Goal: Task Accomplishment & Management: Complete application form

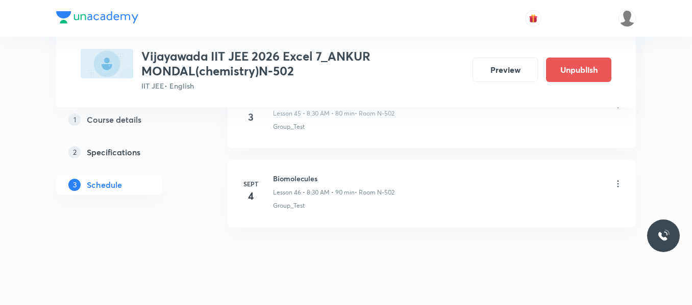
scroll to position [3692, 0]
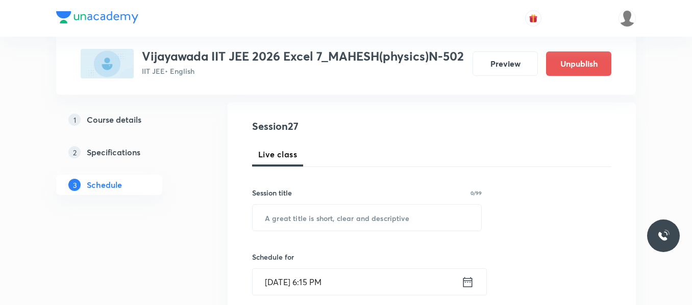
scroll to position [102, 0]
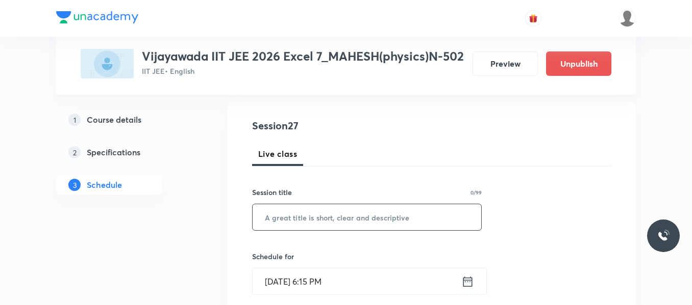
click at [336, 223] on input "text" at bounding box center [366, 217] width 228 height 26
paste input "Nuclei"
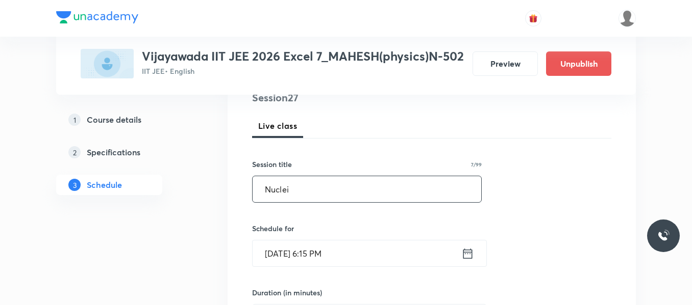
scroll to position [153, 0]
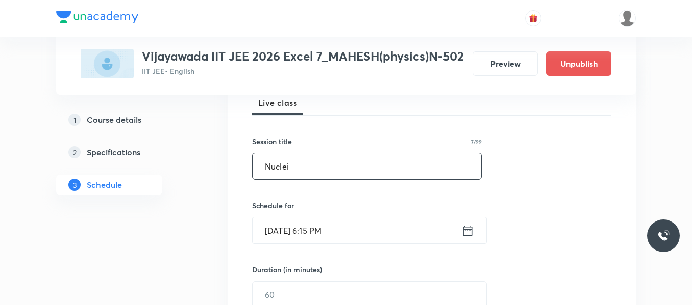
type input "Nuclei"
click at [466, 238] on icon at bounding box center [467, 231] width 13 height 14
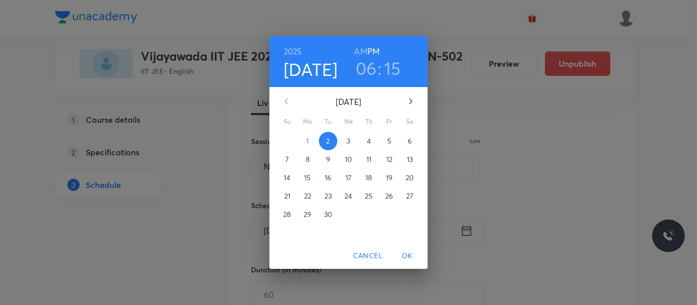
click at [350, 139] on span "3" at bounding box center [348, 141] width 18 height 10
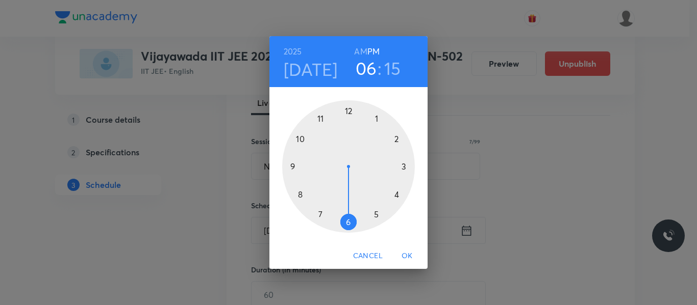
click at [347, 109] on div at bounding box center [348, 166] width 133 height 133
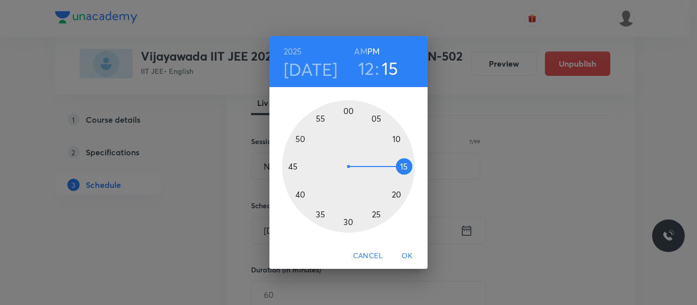
click at [364, 48] on h6 "AM" at bounding box center [360, 51] width 13 height 14
click at [348, 110] on div at bounding box center [348, 166] width 133 height 133
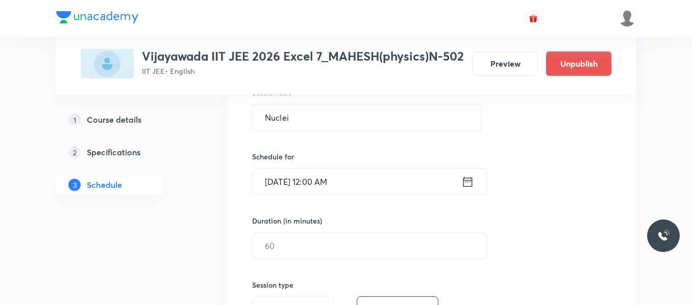
scroll to position [255, 0]
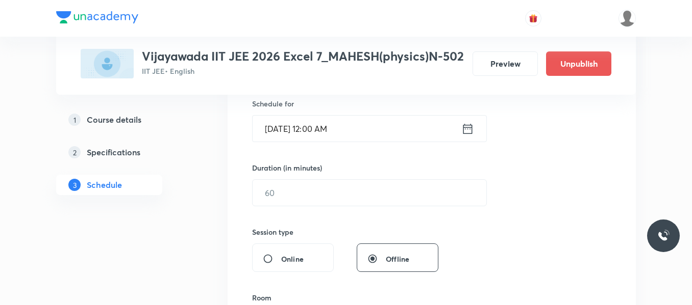
click at [471, 136] on icon at bounding box center [467, 129] width 13 height 14
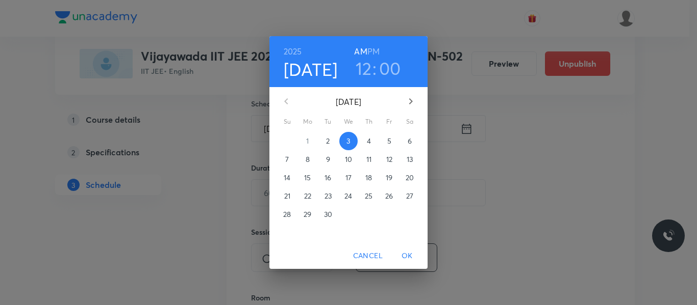
click at [374, 47] on h6 "PM" at bounding box center [373, 51] width 12 height 14
click at [404, 257] on span "OK" at bounding box center [407, 256] width 24 height 13
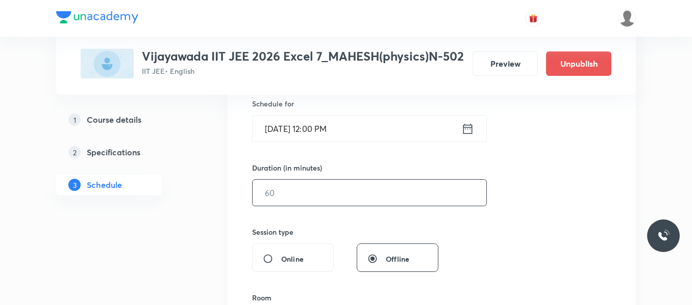
click at [281, 206] on input "text" at bounding box center [369, 193] width 234 height 26
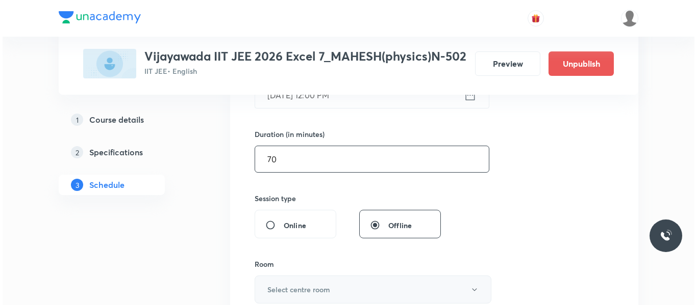
scroll to position [408, 0]
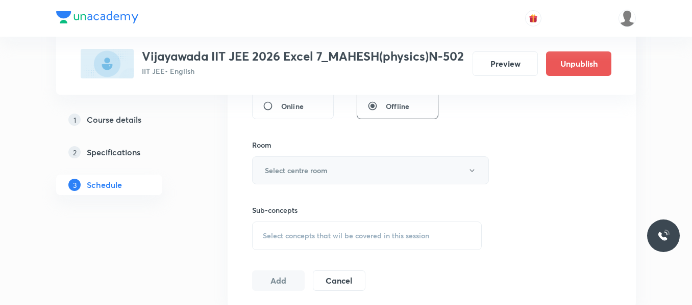
type input "70"
click at [308, 176] on h6 "Select centre room" at bounding box center [296, 170] width 63 height 11
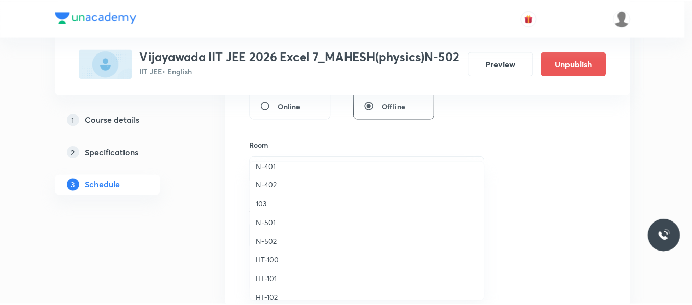
scroll to position [306, 0]
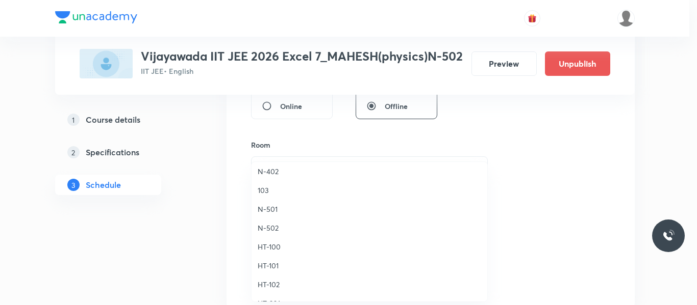
click at [273, 231] on span "N-502" at bounding box center [369, 228] width 223 height 11
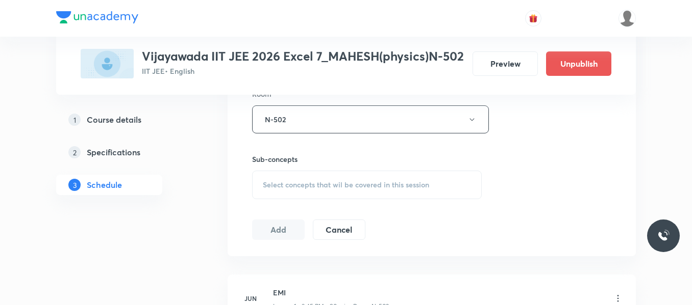
click at [295, 189] on span "Select concepts that wil be covered in this session" at bounding box center [346, 185] width 166 height 8
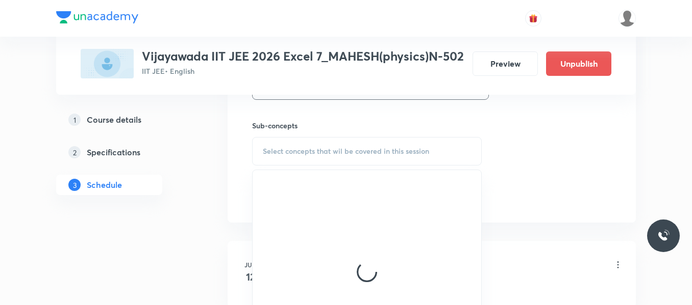
scroll to position [510, 0]
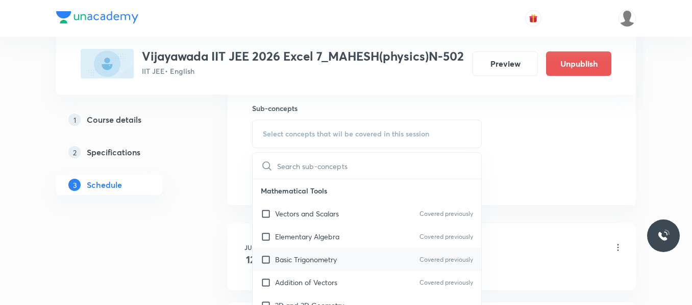
click at [328, 265] on p "Basic Trigonometry" at bounding box center [306, 259] width 62 height 11
checkbox input "true"
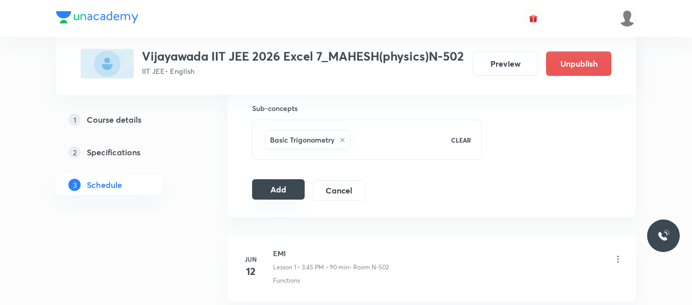
click at [272, 200] on button "Add" at bounding box center [278, 190] width 53 height 20
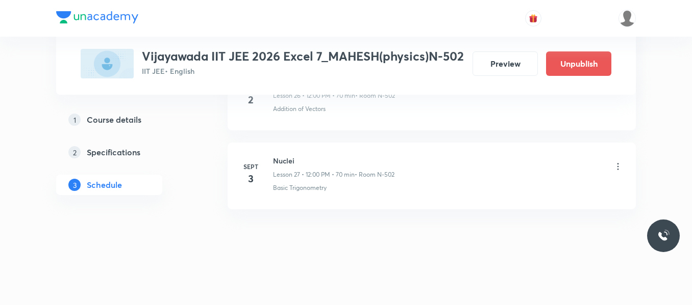
scroll to position [2086, 0]
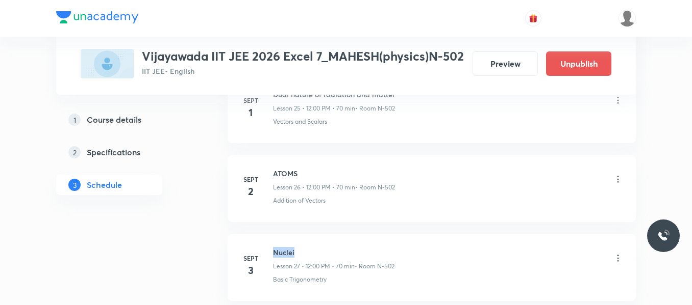
drag, startPoint x: 272, startPoint y: 263, endPoint x: 306, endPoint y: 263, distance: 34.2
click at [306, 263] on div "Sept 3 Nuclei Lesson 27 • 12:00 PM • 70 min • Room N-502 Basic Trigonometry" at bounding box center [431, 265] width 382 height 37
copy h6 "Nuclei"
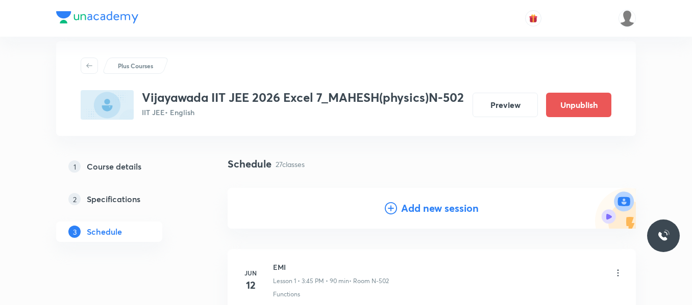
scroll to position [0, 0]
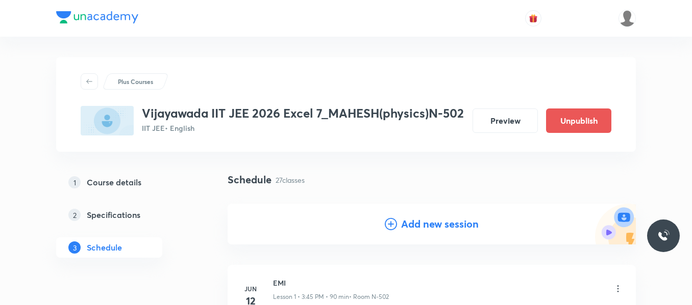
click at [393, 231] on icon at bounding box center [391, 224] width 12 height 12
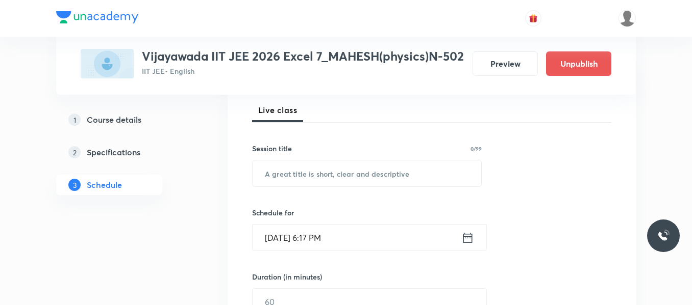
scroll to position [153, 0]
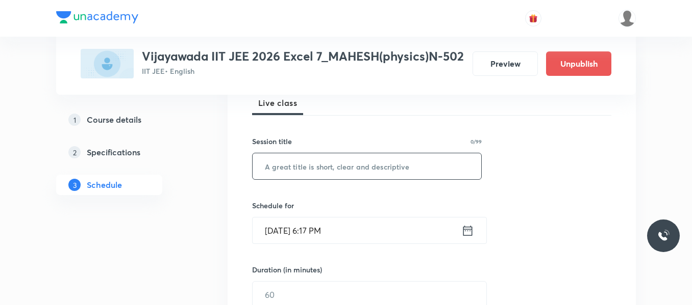
click at [303, 180] on input "text" at bounding box center [366, 166] width 228 height 26
paste input "Nuclei"
type input "Nuclei"
click at [462, 238] on icon at bounding box center [467, 231] width 13 height 14
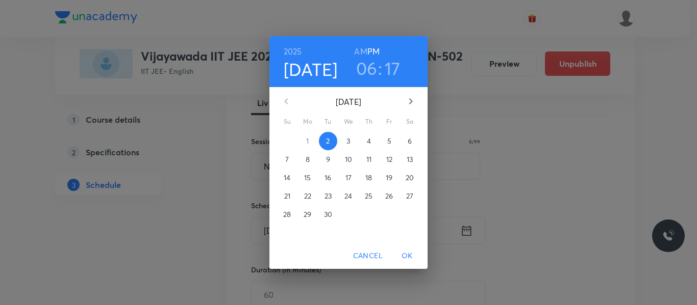
click at [370, 143] on p "4" at bounding box center [369, 141] width 4 height 10
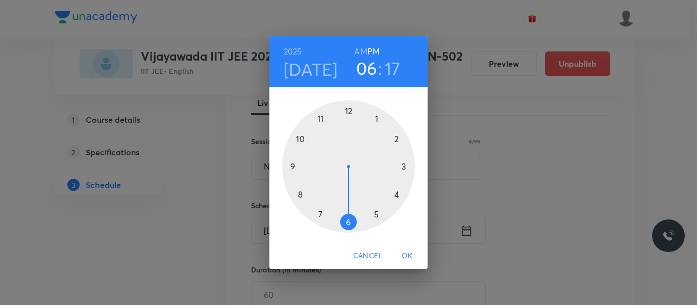
click at [347, 110] on div at bounding box center [348, 166] width 133 height 133
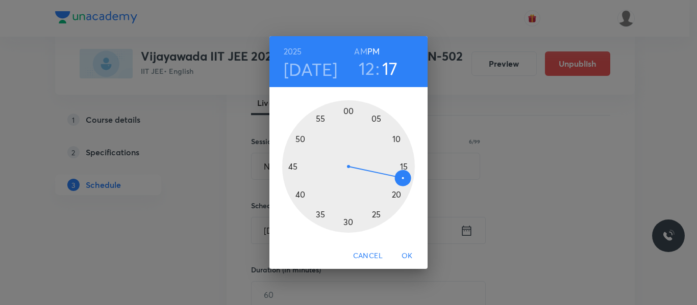
click at [347, 110] on div at bounding box center [348, 166] width 133 height 133
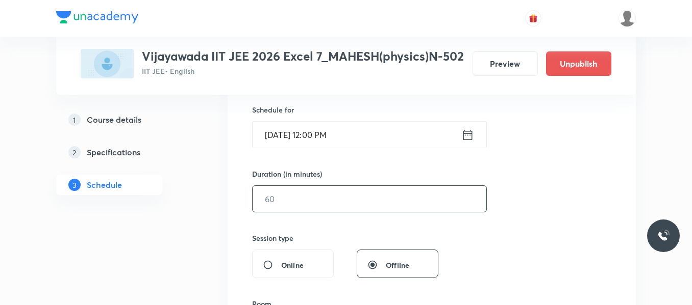
scroll to position [255, 0]
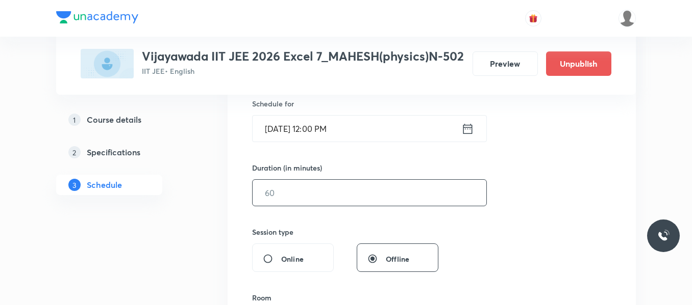
click at [285, 206] on input "text" at bounding box center [369, 193] width 234 height 26
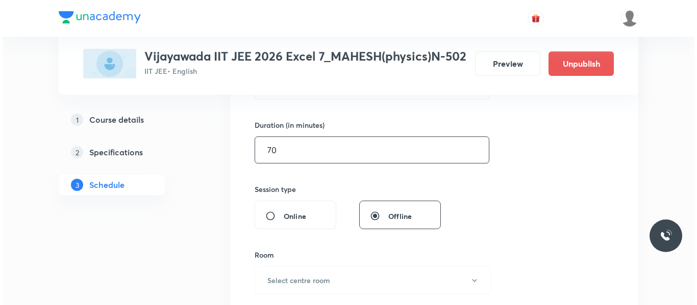
scroll to position [357, 0]
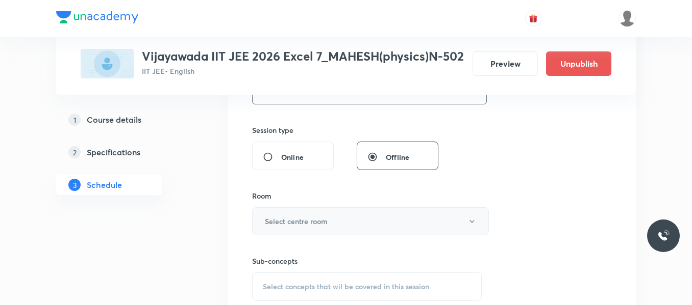
type input "70"
click at [307, 227] on h6 "Select centre room" at bounding box center [296, 221] width 63 height 11
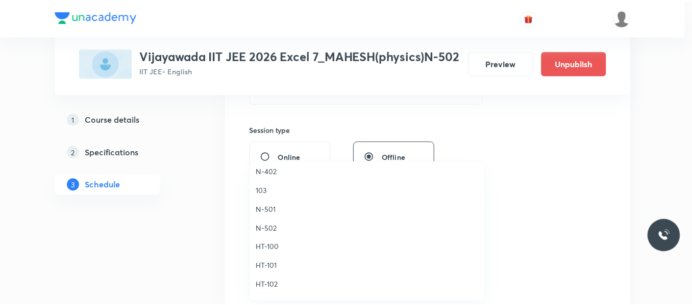
scroll to position [306, 0]
click at [274, 226] on span "N-502" at bounding box center [369, 228] width 223 height 11
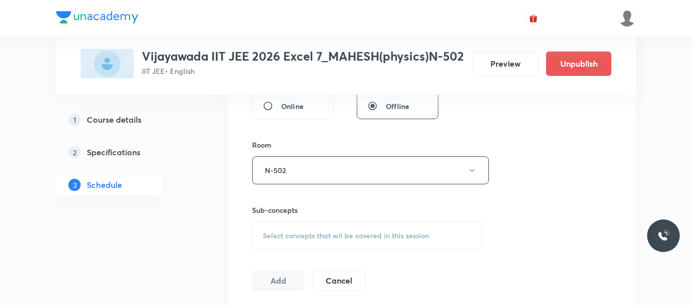
click at [283, 240] on span "Select concepts that wil be covered in this session" at bounding box center [346, 236] width 166 height 8
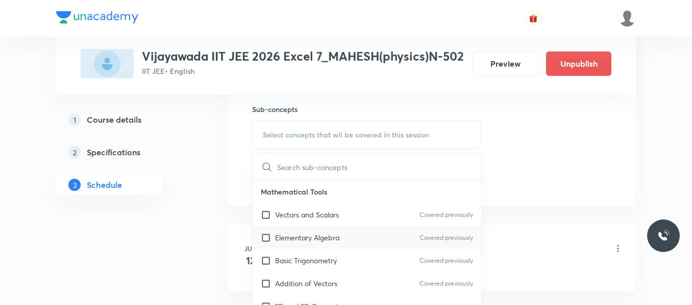
scroll to position [510, 0]
click at [298, 242] on p "Elementary Algebra" at bounding box center [307, 237] width 64 height 11
checkbox input "true"
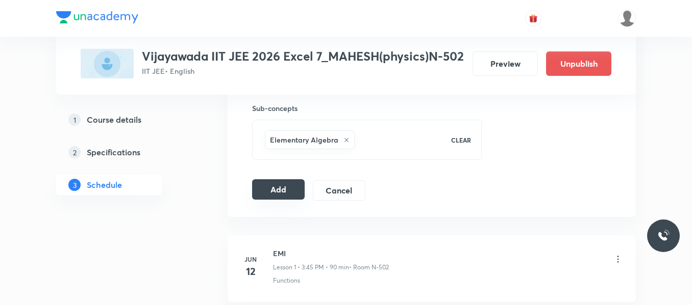
click at [296, 199] on button "Add" at bounding box center [278, 190] width 53 height 20
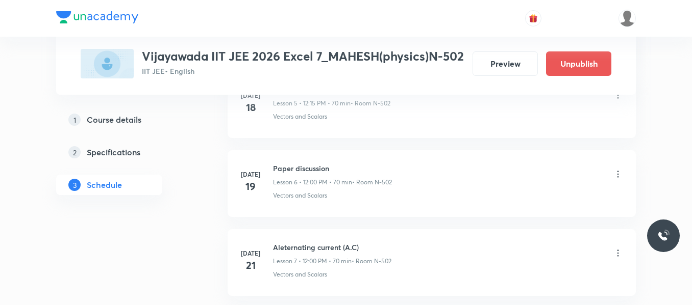
scroll to position [2269, 0]
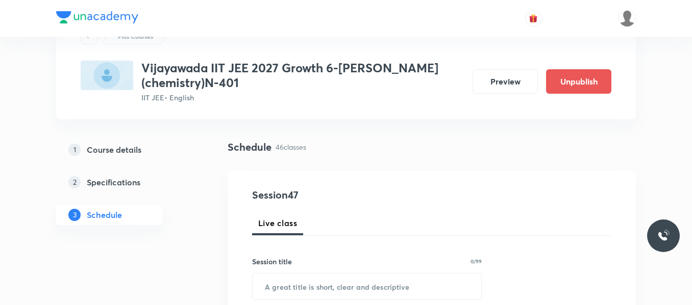
scroll to position [153, 0]
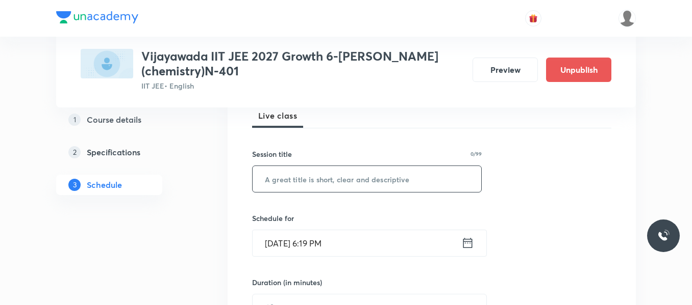
click at [288, 171] on input "text" at bounding box center [366, 179] width 228 height 26
paste input "CHEMICAL EQUILIBRIUM"
type input "CHEMICAL EQUILIBRIUM"
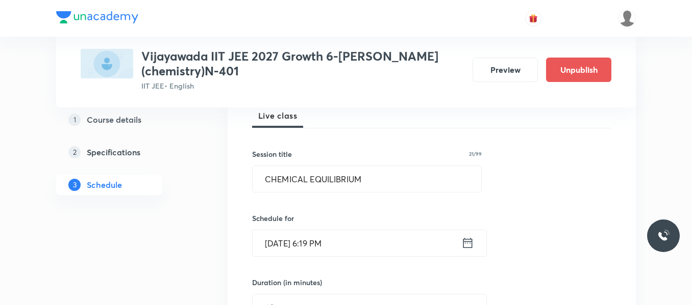
click at [464, 246] on icon at bounding box center [467, 243] width 9 height 10
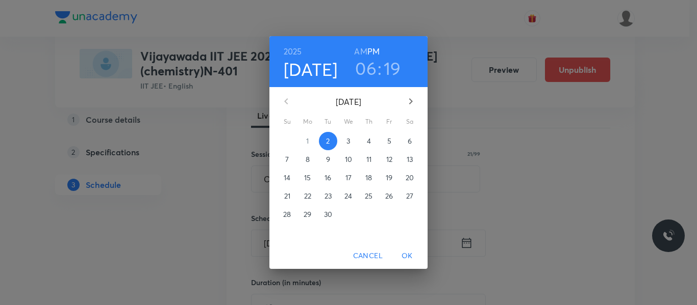
click at [349, 142] on p "3" at bounding box center [348, 141] width 4 height 10
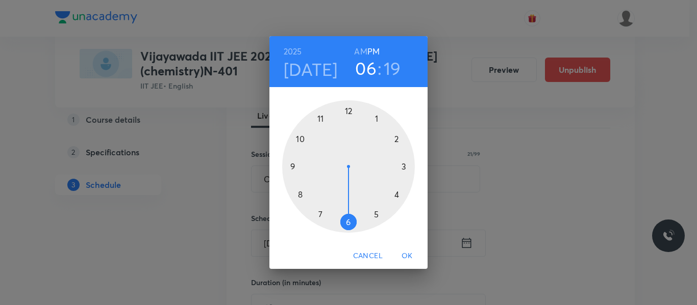
click at [377, 117] on div at bounding box center [348, 166] width 133 height 133
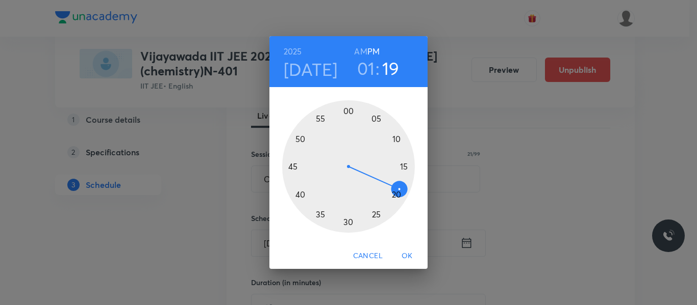
click at [299, 140] on div at bounding box center [348, 166] width 133 height 133
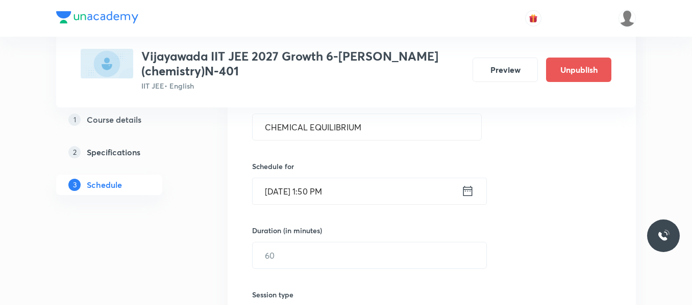
scroll to position [255, 0]
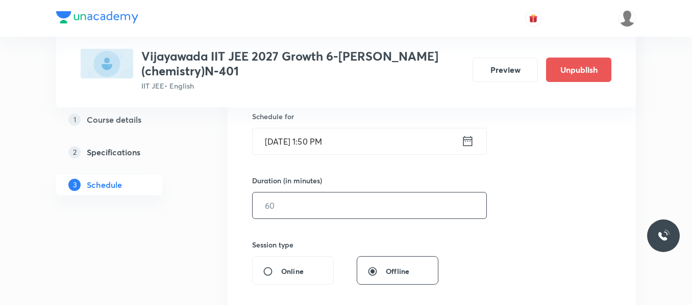
click at [301, 203] on input "text" at bounding box center [369, 206] width 234 height 26
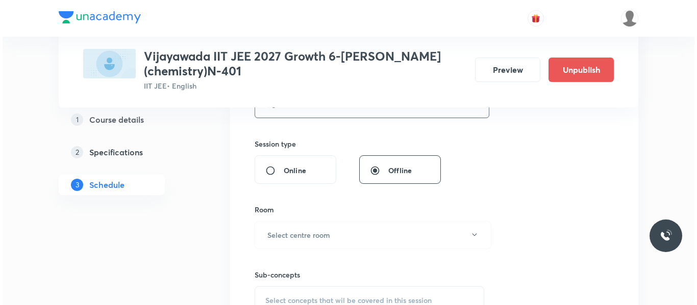
scroll to position [357, 0]
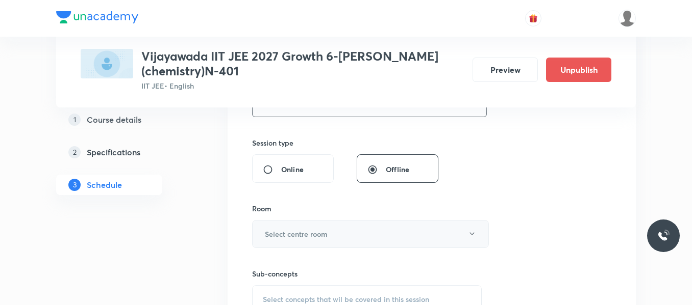
type input "75"
click at [307, 232] on h6 "Select centre room" at bounding box center [296, 234] width 63 height 11
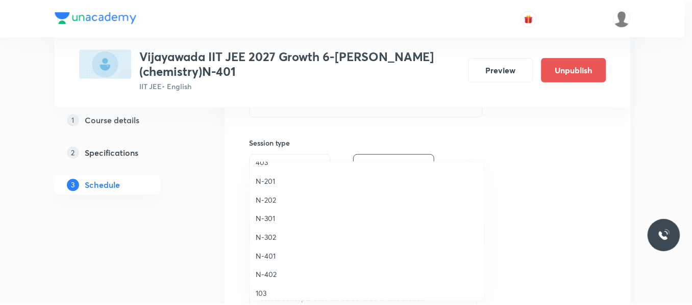
scroll to position [204, 0]
click at [272, 253] on span "N-401" at bounding box center [369, 254] width 223 height 11
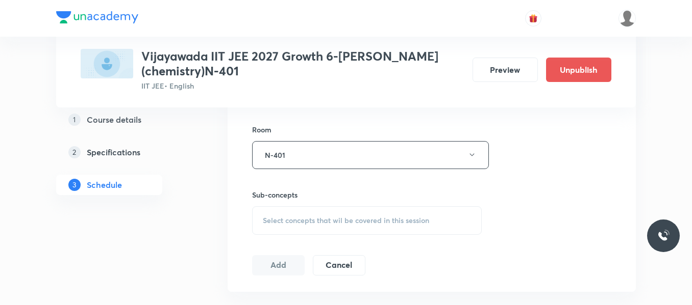
scroll to position [459, 0]
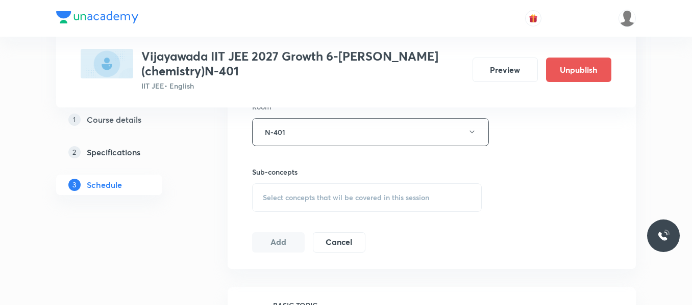
click at [300, 194] on span "Select concepts that wil be covered in this session" at bounding box center [346, 198] width 166 height 8
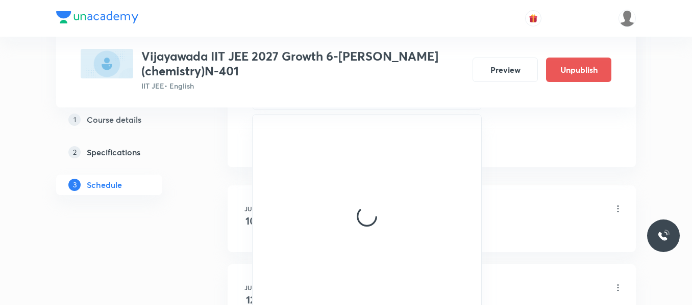
scroll to position [510, 0]
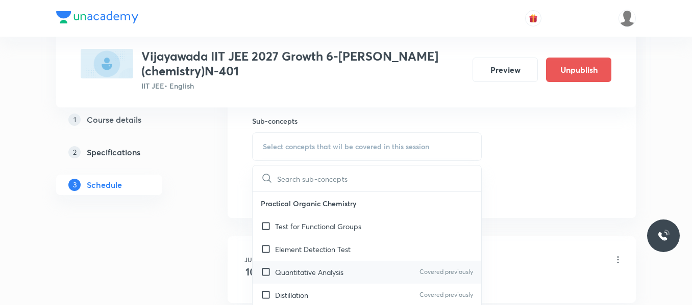
click at [313, 276] on p "Quantitative Analysis" at bounding box center [309, 272] width 68 height 11
checkbox input "true"
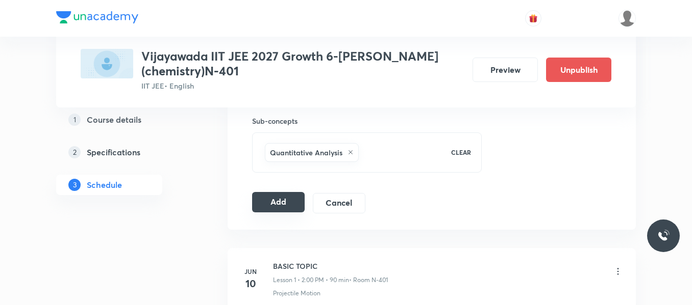
click at [262, 204] on button "Add" at bounding box center [278, 202] width 53 height 20
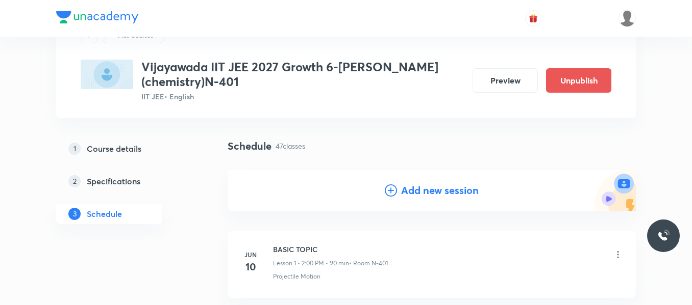
scroll to position [0, 0]
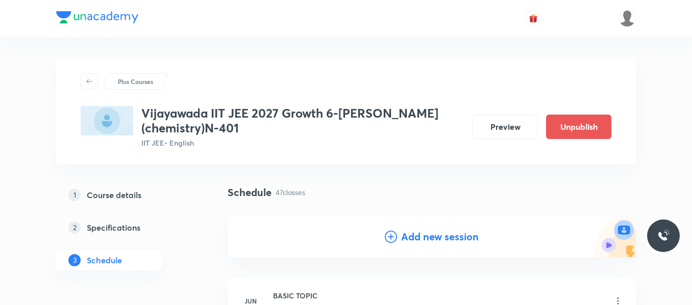
click at [392, 235] on icon at bounding box center [391, 237] width 12 height 12
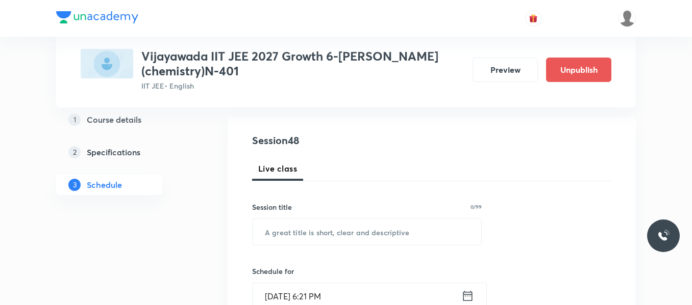
scroll to position [102, 0]
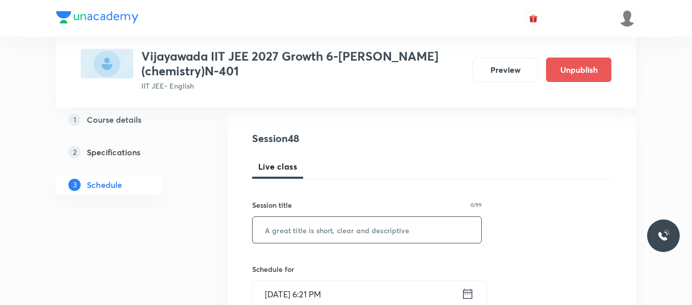
click at [367, 229] on input "text" at bounding box center [366, 230] width 228 height 26
paste input "CHEMICAL EQUILIBRIUM"
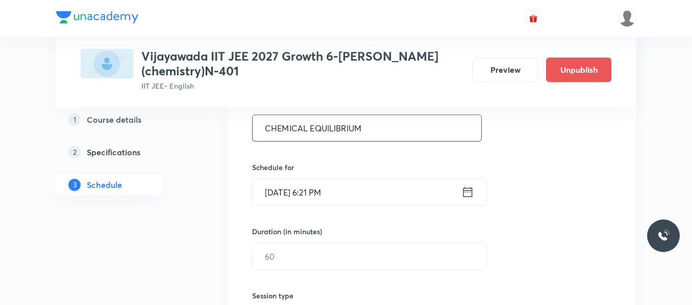
type input "CHEMICAL EQUILIBRIUM"
click at [464, 192] on icon at bounding box center [467, 192] width 9 height 10
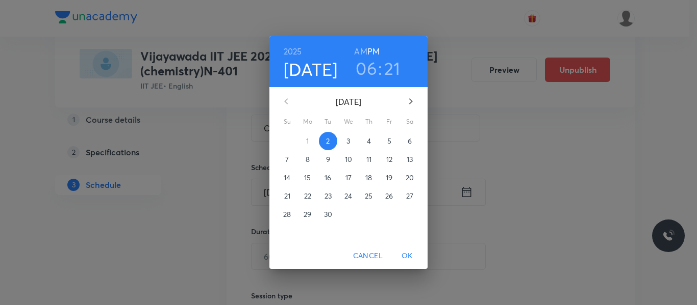
click at [374, 140] on span "4" at bounding box center [369, 141] width 18 height 10
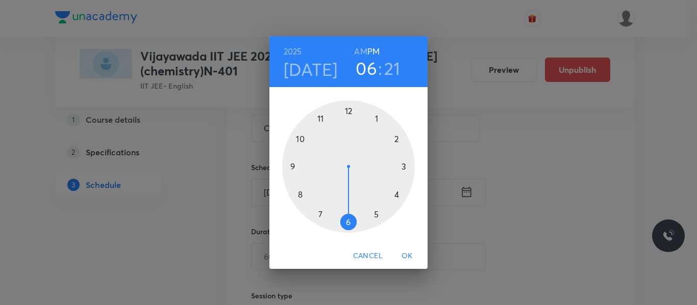
click at [375, 118] on div at bounding box center [348, 166] width 133 height 133
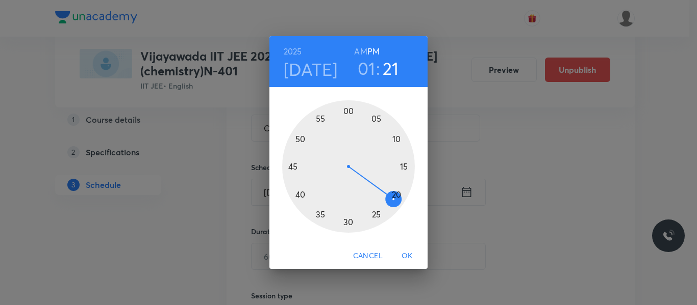
click at [300, 142] on div at bounding box center [348, 166] width 133 height 133
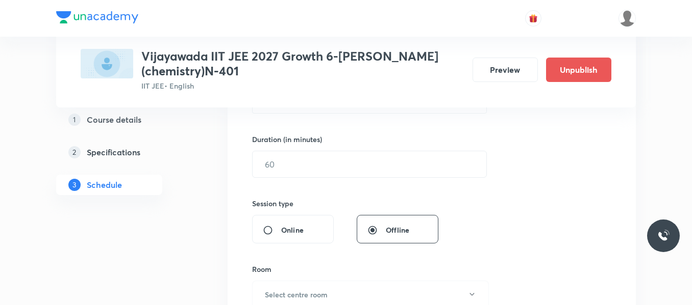
scroll to position [306, 0]
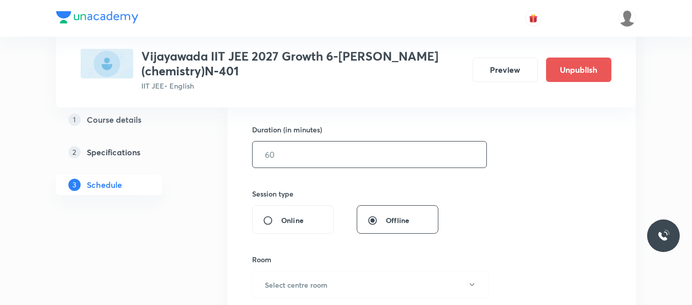
click at [284, 158] on input "text" at bounding box center [369, 155] width 234 height 26
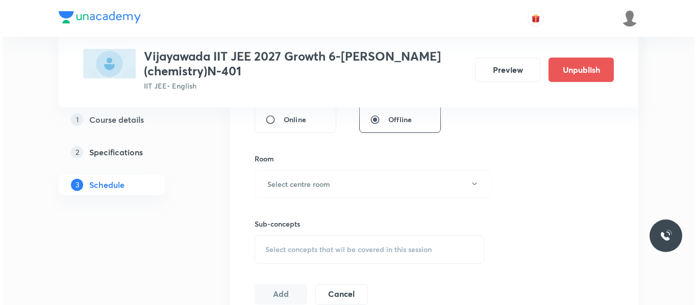
scroll to position [408, 0]
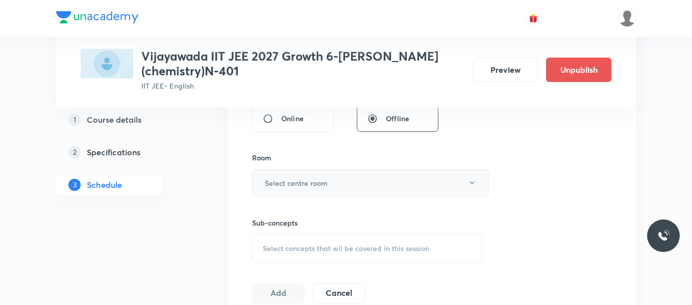
type input "75"
click at [290, 183] on h6 "Select centre room" at bounding box center [296, 183] width 63 height 11
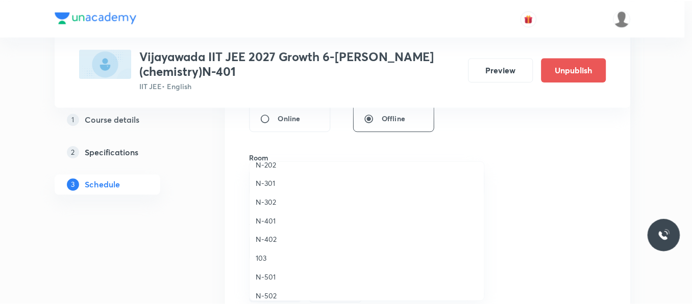
scroll to position [255, 0]
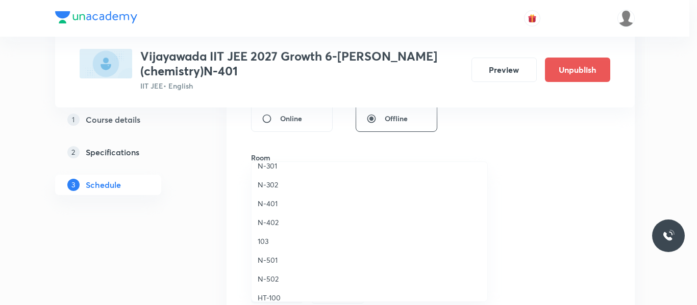
click at [267, 207] on span "N-401" at bounding box center [369, 203] width 223 height 11
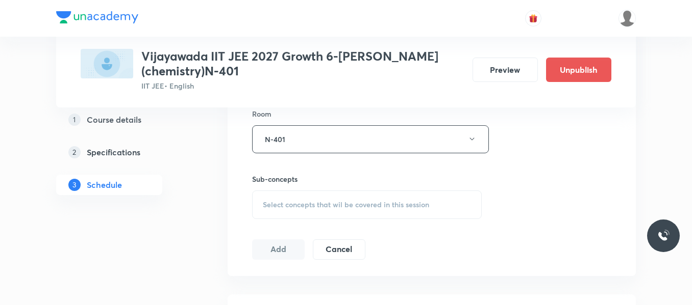
scroll to position [510, 0]
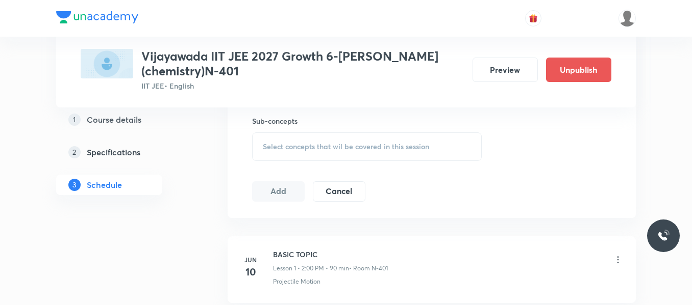
click at [299, 143] on span "Select concepts that wil be covered in this session" at bounding box center [346, 147] width 166 height 8
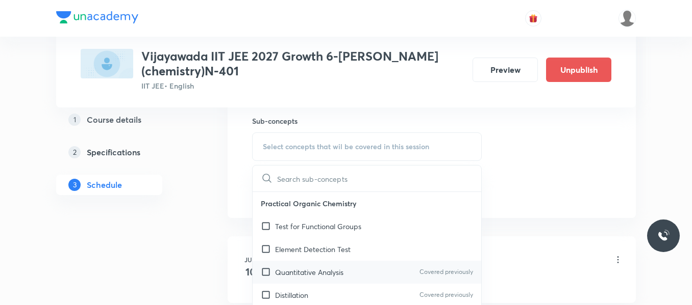
click at [316, 273] on p "Quantitative Analysis" at bounding box center [309, 272] width 68 height 11
checkbox input "true"
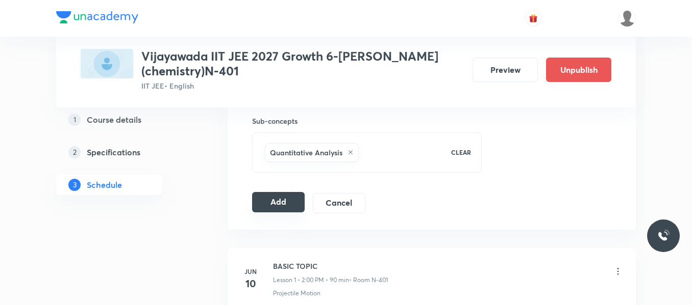
click at [259, 201] on button "Add" at bounding box center [278, 202] width 53 height 20
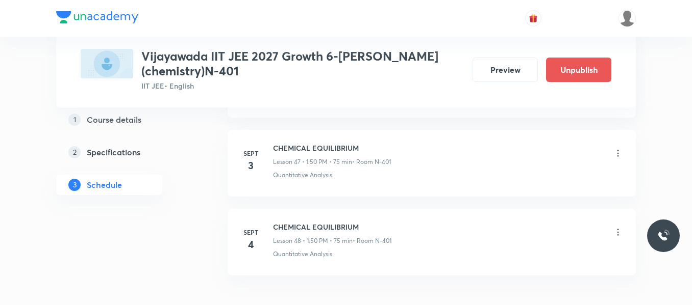
scroll to position [3850, 0]
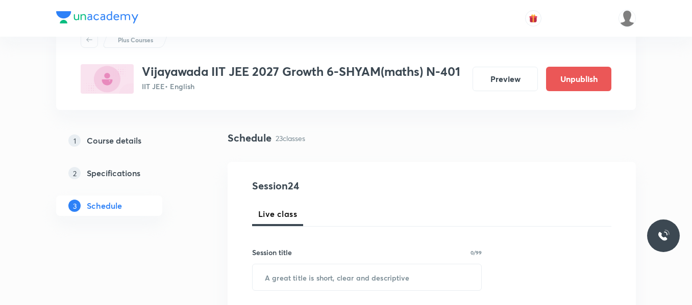
scroll to position [102, 0]
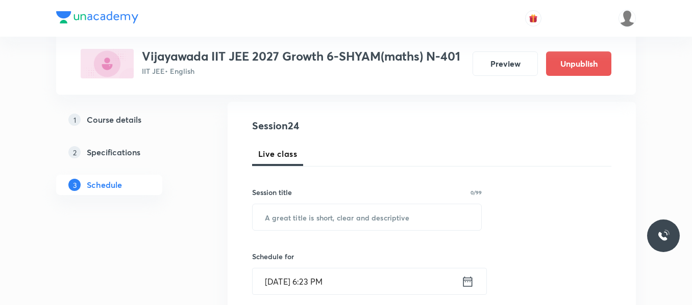
click at [309, 217] on input "text" at bounding box center [366, 217] width 228 height 26
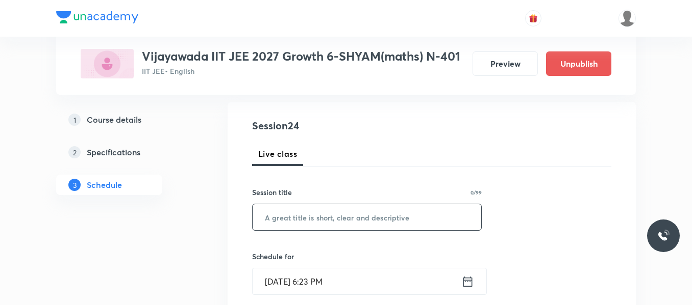
paste input "points and straight lines"
type input "points and straight lines"
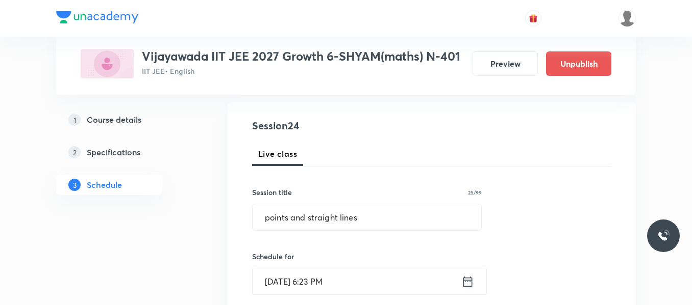
click at [475, 283] on div "Sept 2, 2025, 6:23 PM ​" at bounding box center [369, 281] width 235 height 27
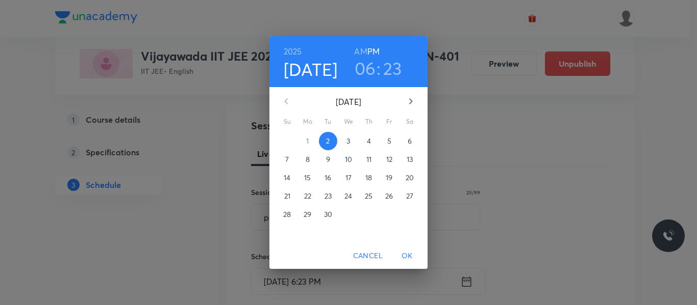
click at [345, 140] on span "3" at bounding box center [348, 141] width 18 height 10
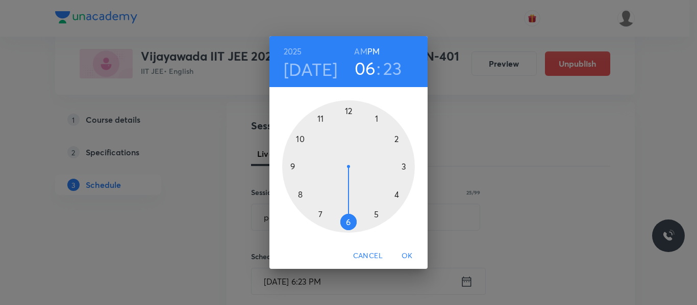
click at [401, 165] on div at bounding box center [348, 166] width 133 height 133
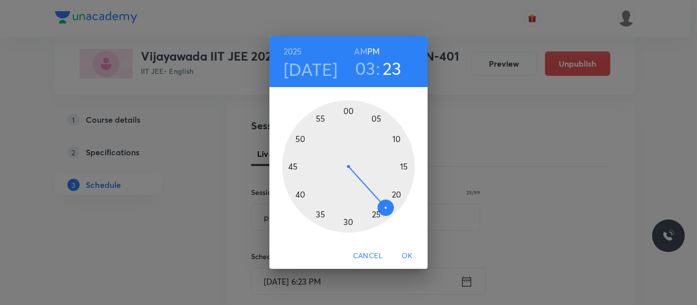
click at [381, 121] on div at bounding box center [348, 166] width 133 height 133
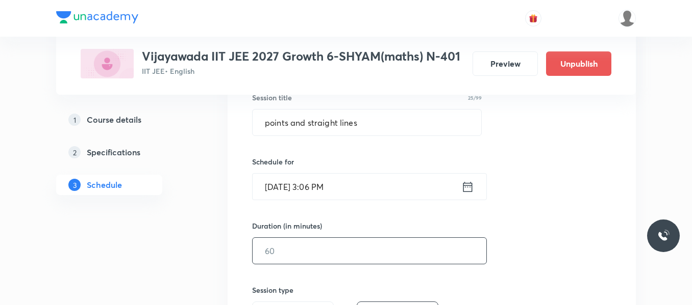
scroll to position [204, 0]
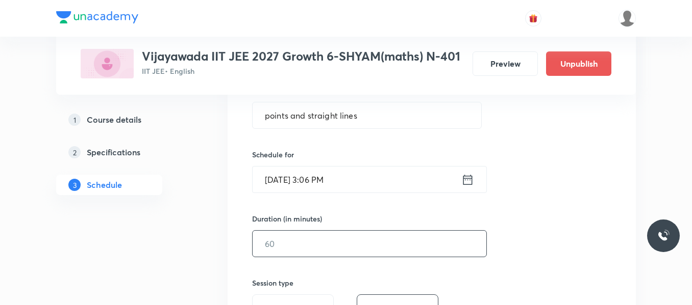
click at [316, 235] on input "text" at bounding box center [369, 244] width 234 height 26
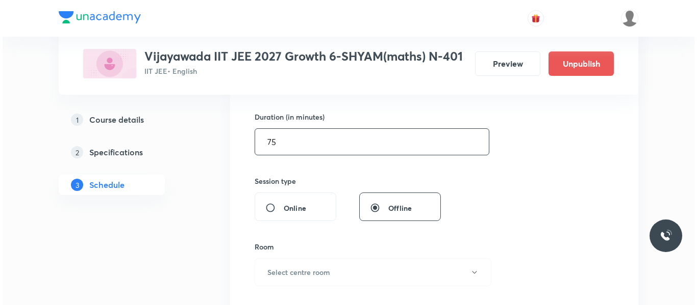
scroll to position [357, 0]
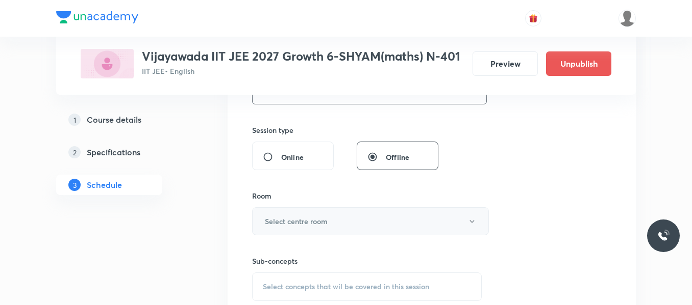
type input "75"
click at [312, 212] on button "Select centre room" at bounding box center [370, 222] width 237 height 28
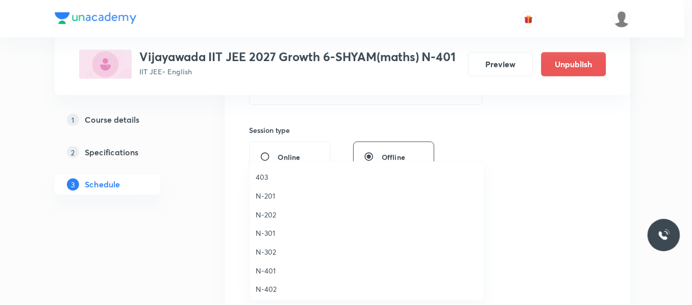
scroll to position [204, 0]
click at [270, 259] on span "N-401" at bounding box center [369, 254] width 223 height 11
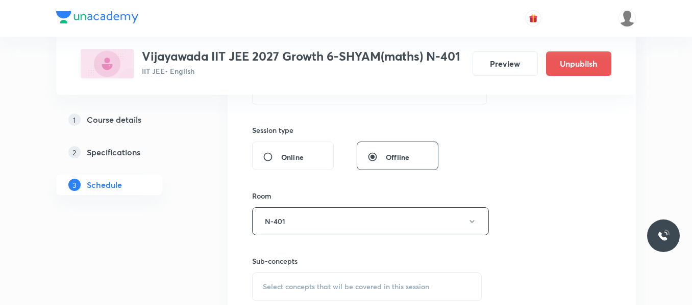
scroll to position [408, 0]
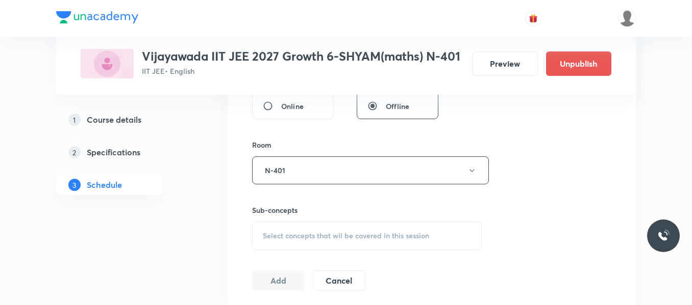
click at [289, 235] on span "Select concepts that wil be covered in this session" at bounding box center [346, 236] width 166 height 8
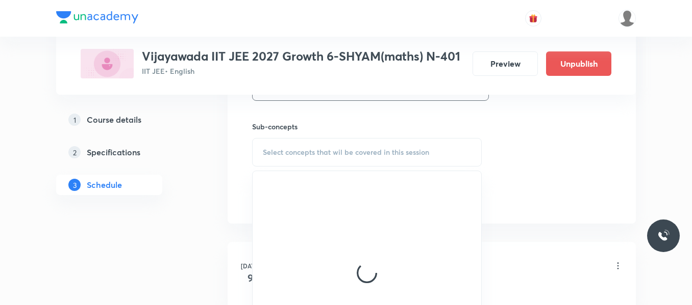
scroll to position [510, 0]
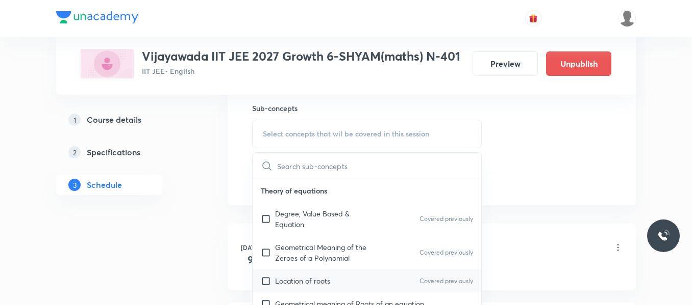
click at [293, 274] on div "Location of roots Covered previously" at bounding box center [366, 281] width 228 height 23
checkbox input "true"
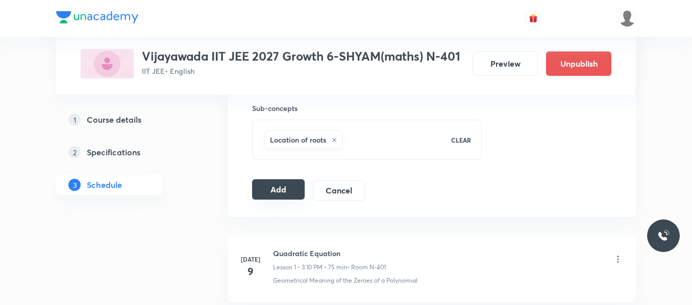
click at [293, 190] on button "Add" at bounding box center [278, 190] width 53 height 20
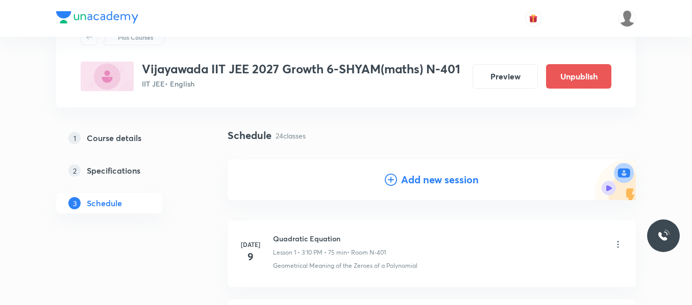
scroll to position [0, 0]
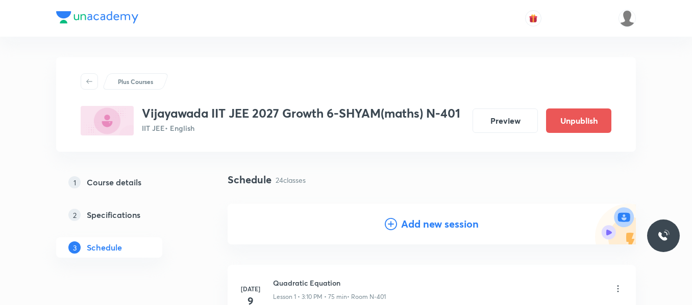
click at [394, 223] on icon at bounding box center [391, 224] width 12 height 12
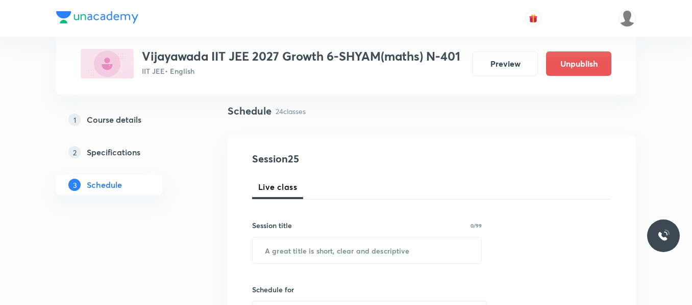
scroll to position [102, 0]
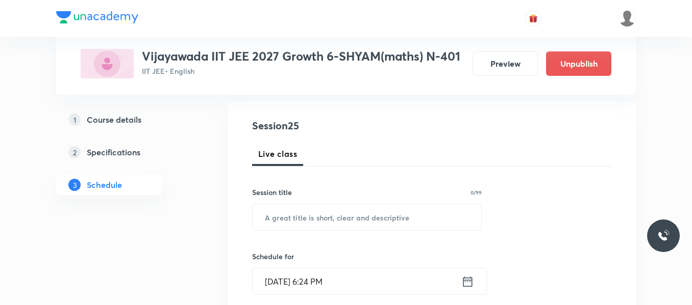
click at [329, 201] on div "Session title 0/99 ​" at bounding box center [366, 209] width 229 height 44
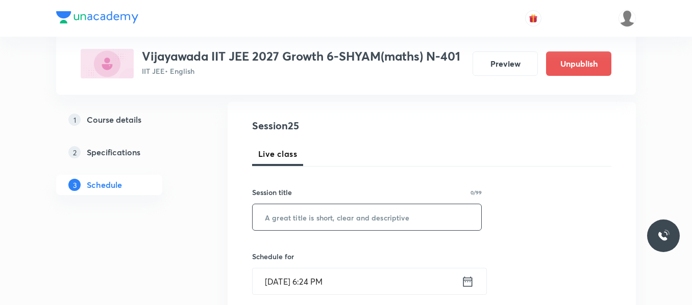
click at [325, 217] on input "text" at bounding box center [366, 217] width 228 height 26
paste input "points and straight lines"
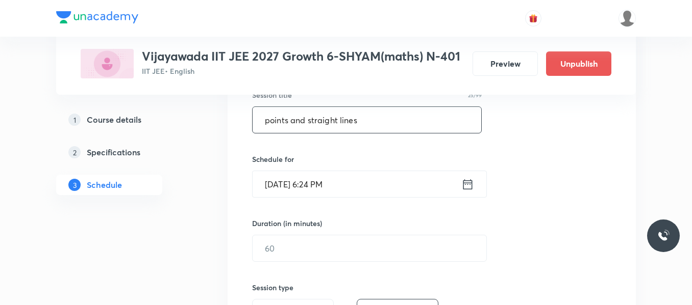
scroll to position [204, 0]
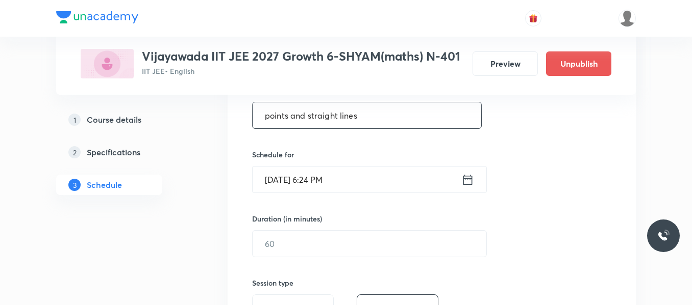
type input "points and straight lines"
click at [471, 177] on icon at bounding box center [467, 180] width 13 height 14
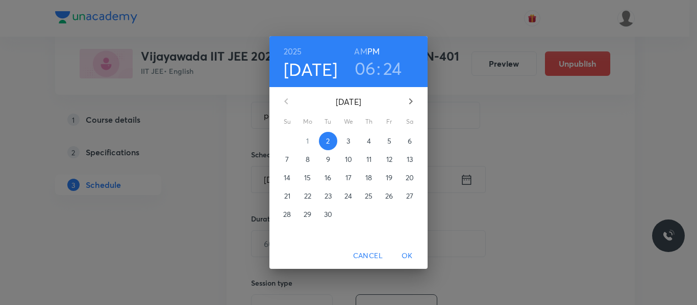
click at [367, 142] on p "4" at bounding box center [369, 141] width 4 height 10
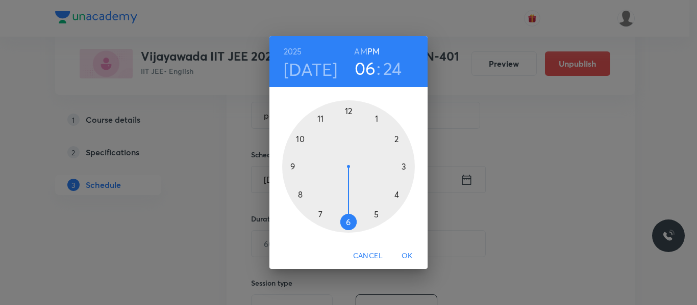
click at [404, 168] on div at bounding box center [348, 166] width 133 height 133
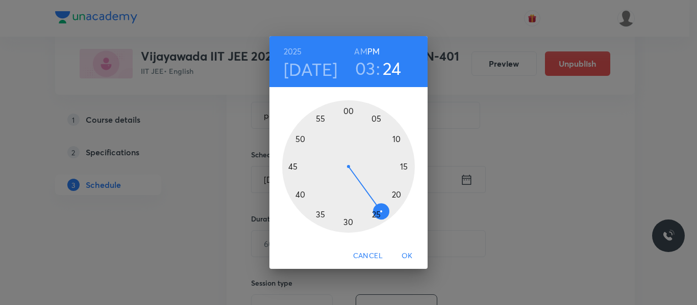
click at [380, 122] on div at bounding box center [348, 166] width 133 height 133
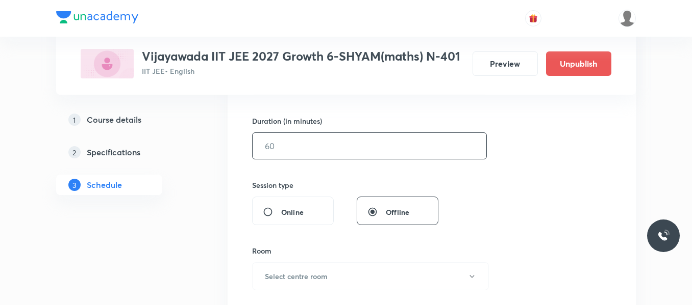
scroll to position [306, 0]
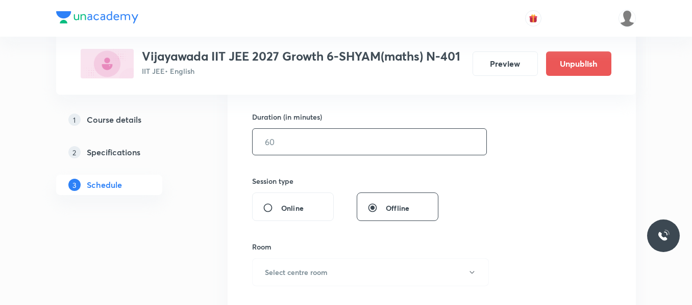
click at [307, 145] on input "text" at bounding box center [369, 142] width 234 height 26
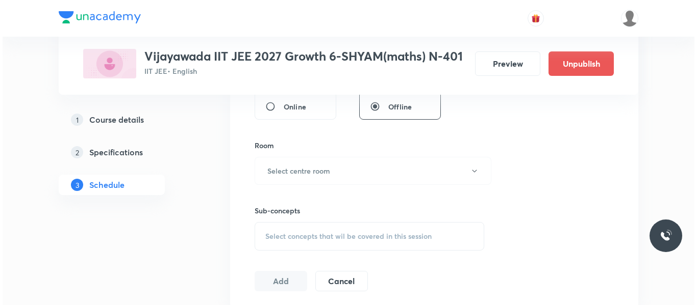
scroll to position [408, 0]
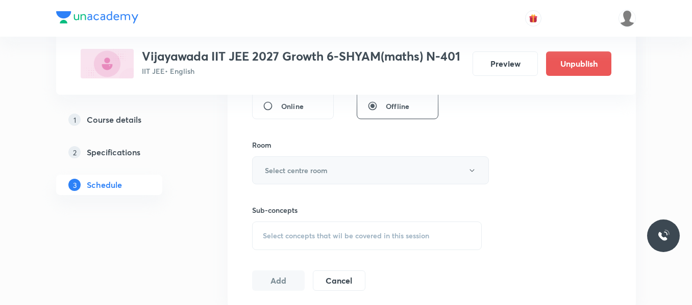
type input "75"
click at [314, 169] on h6 "Select centre room" at bounding box center [296, 170] width 63 height 11
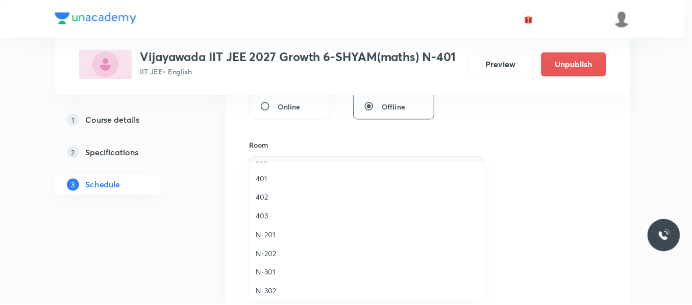
scroll to position [204, 0]
click at [270, 256] on span "N-401" at bounding box center [369, 254] width 223 height 11
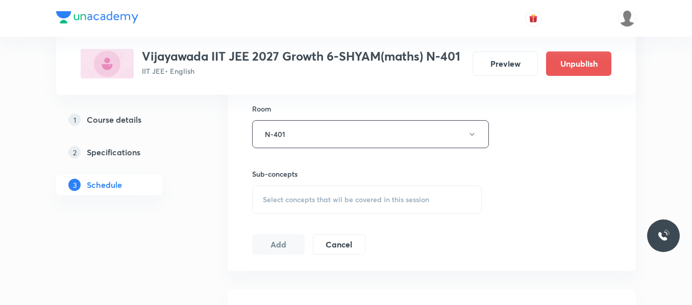
scroll to position [408, 0]
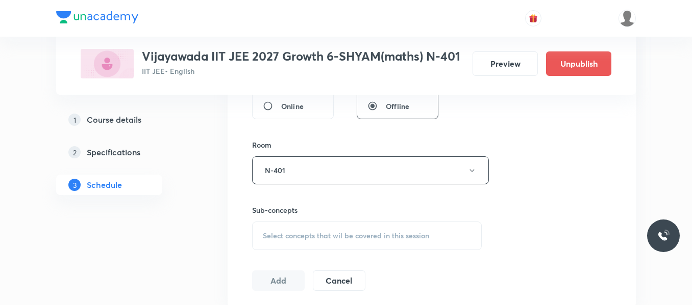
click at [303, 225] on div "Select concepts that wil be covered in this session" at bounding box center [366, 236] width 229 height 29
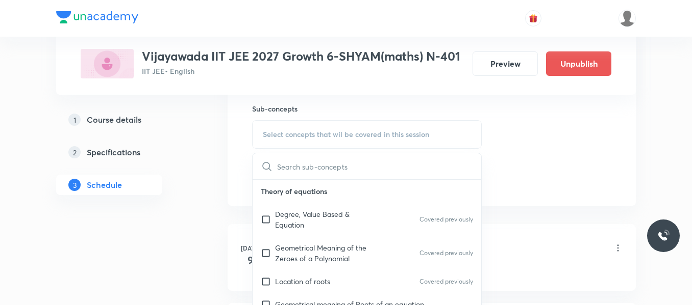
scroll to position [510, 0]
click at [310, 278] on p "Location of roots" at bounding box center [302, 281] width 55 height 11
checkbox input "true"
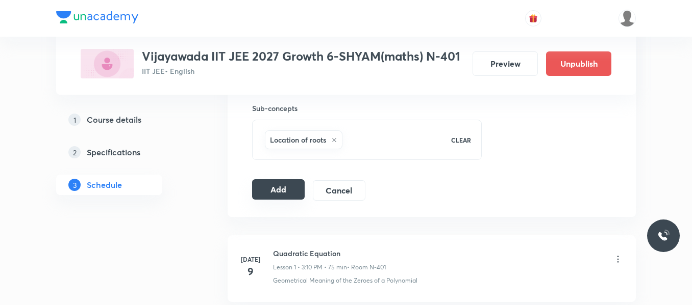
click at [279, 190] on button "Add" at bounding box center [278, 190] width 53 height 20
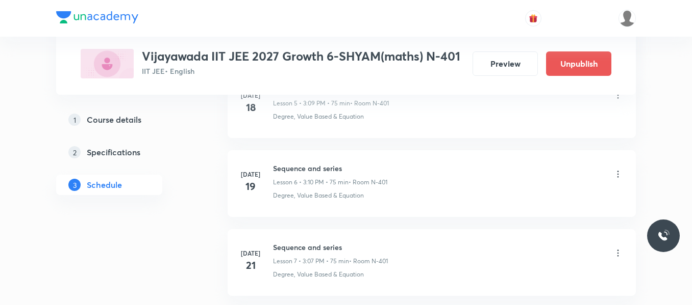
scroll to position [2019, 0]
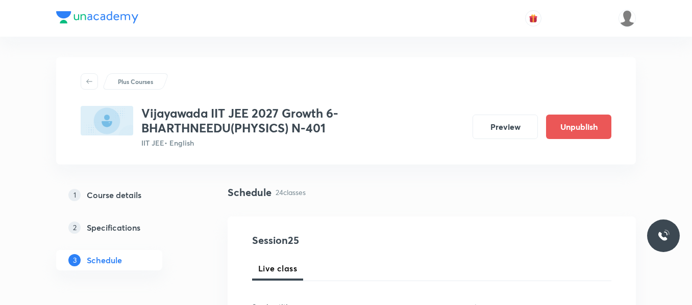
scroll to position [2422, 0]
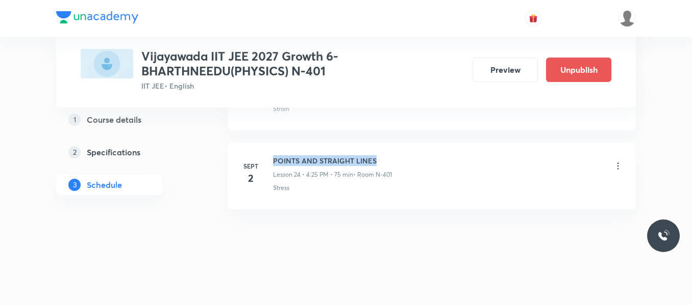
drag, startPoint x: 272, startPoint y: 160, endPoint x: 405, endPoint y: 160, distance: 133.1
click at [405, 160] on div "[DATE] POINTS AND STRAIGHT LINES Lesson 24 • 4:25 PM • 75 min • Room N-401 Stre…" at bounding box center [431, 174] width 382 height 37
copy h6 "POINTS AND STRAIGHT LINES"
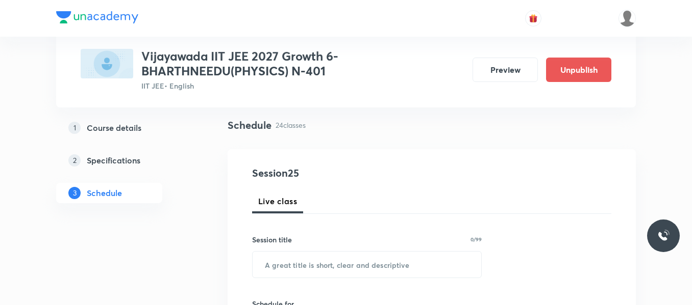
scroll to position [102, 0]
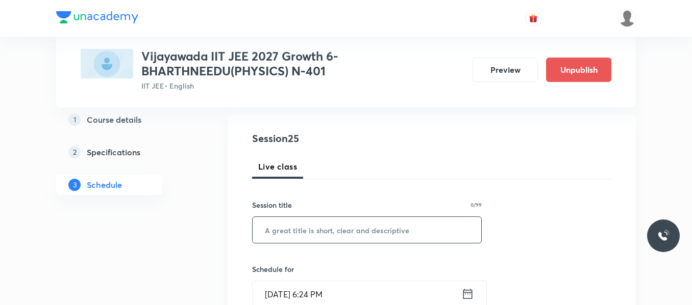
click at [336, 231] on input "text" at bounding box center [366, 230] width 228 height 26
paste input "POINTS AND STRAIGHT LINES"
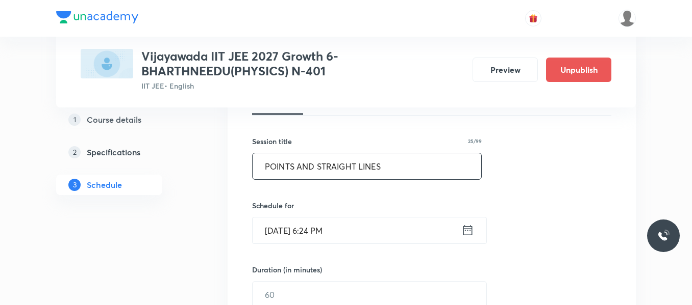
scroll to position [153, 0]
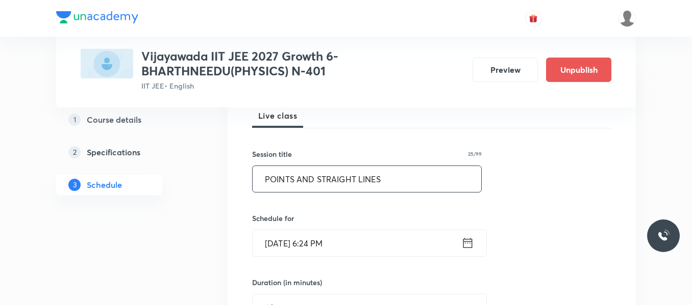
type input "POINTS AND STRAIGHT LINES"
click at [471, 244] on icon at bounding box center [467, 243] width 13 height 14
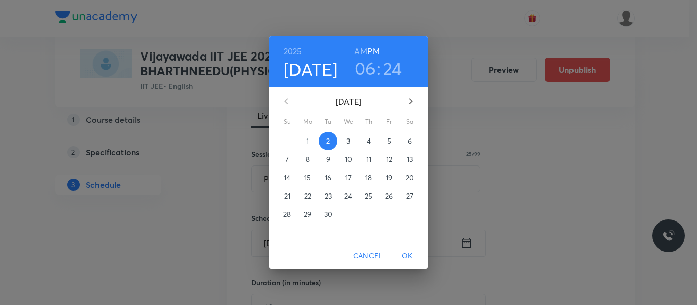
click at [368, 143] on p "4" at bounding box center [369, 141] width 4 height 10
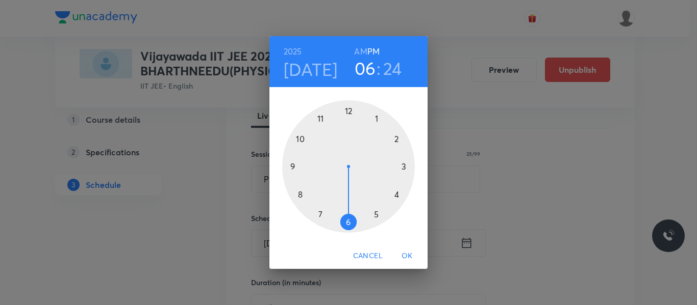
click at [395, 196] on div at bounding box center [348, 166] width 133 height 133
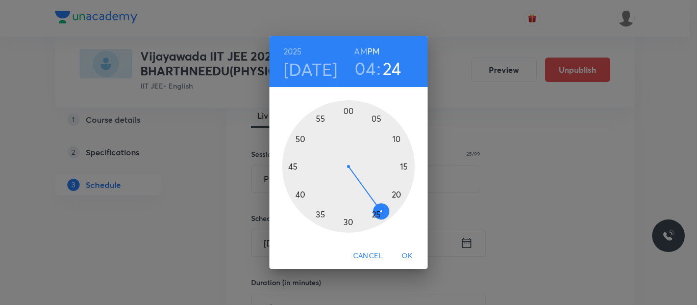
click at [375, 215] on div at bounding box center [348, 166] width 133 height 133
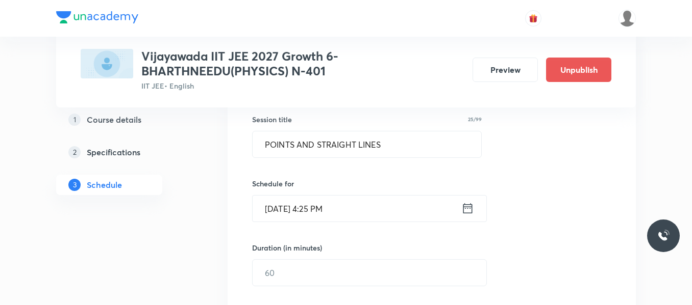
scroll to position [255, 0]
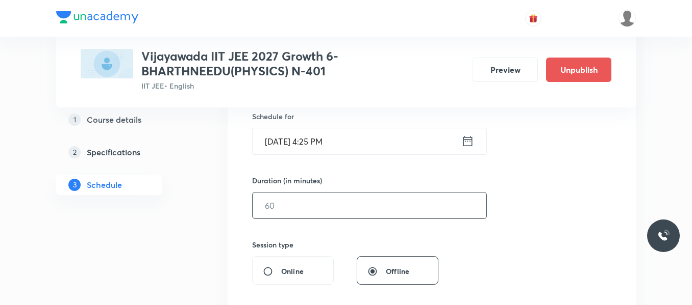
click at [338, 206] on input "text" at bounding box center [369, 206] width 234 height 26
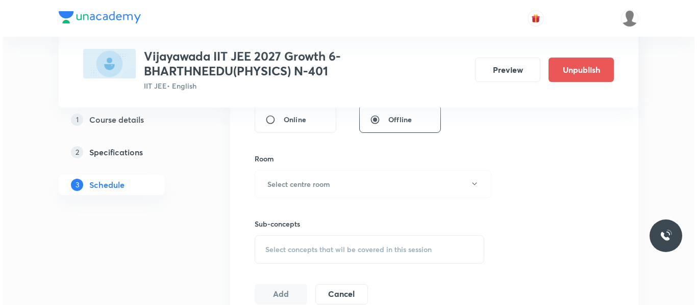
scroll to position [408, 0]
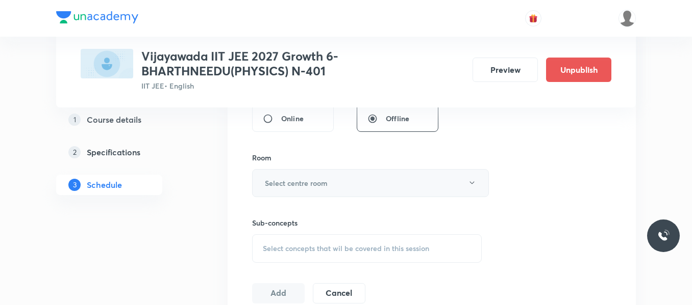
type input "75"
click at [333, 181] on button "Select centre room" at bounding box center [370, 183] width 237 height 28
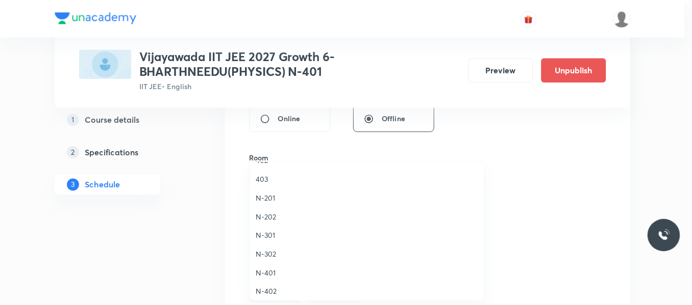
scroll to position [204, 0]
click at [272, 257] on span "N-401" at bounding box center [369, 254] width 223 height 11
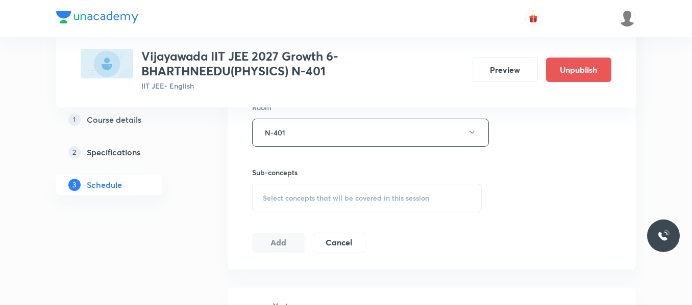
scroll to position [459, 0]
click at [304, 196] on span "Select concepts that wil be covered in this session" at bounding box center [346, 198] width 166 height 8
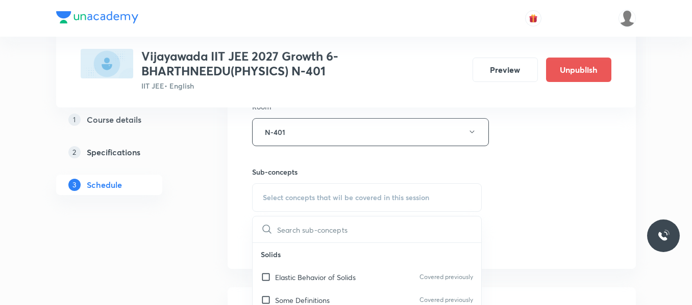
scroll to position [51, 0]
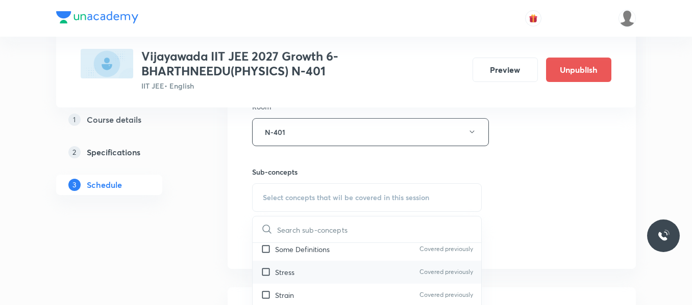
click at [304, 270] on div "Stress Covered previously" at bounding box center [366, 272] width 228 height 23
checkbox input "true"
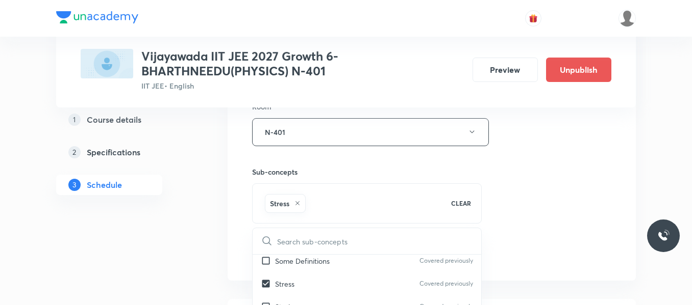
click at [580, 173] on div "Session 25 Live class Session title 25/99 POINTS AND STRAIGHT LINES ​ Schedule …" at bounding box center [431, 19] width 359 height 491
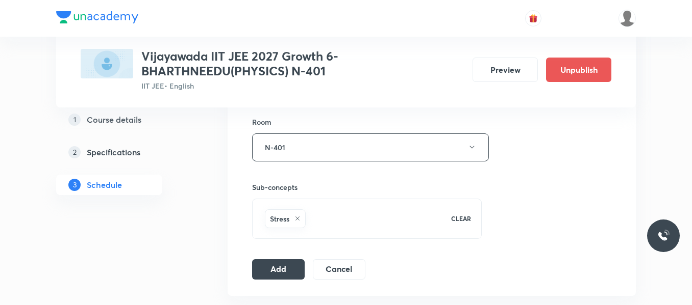
scroll to position [459, 0]
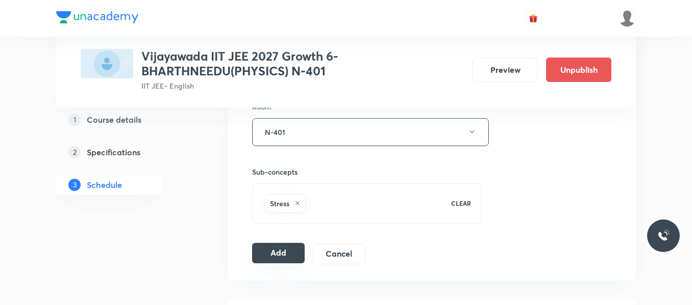
click at [278, 255] on button "Add" at bounding box center [278, 253] width 53 height 20
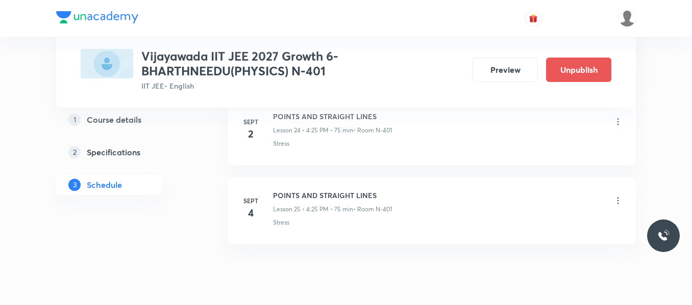
scroll to position [1981, 0]
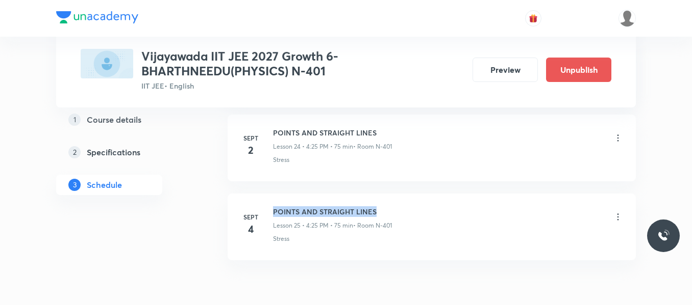
drag, startPoint x: 272, startPoint y: 211, endPoint x: 383, endPoint y: 210, distance: 110.7
click at [383, 210] on div "[DATE] POINTS AND STRAIGHT LINES Lesson 25 • 4:25 PM • 75 min • Room N-401 Stre…" at bounding box center [431, 225] width 382 height 37
copy h6 "POINTS AND STRAIGHT LINES"
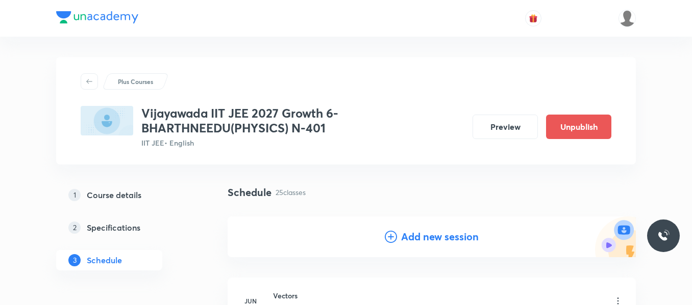
click at [393, 240] on icon at bounding box center [391, 237] width 12 height 12
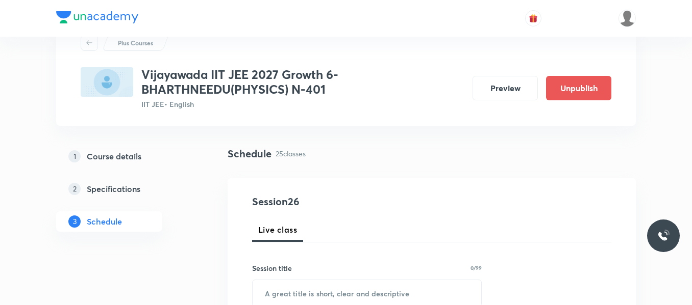
scroll to position [102, 0]
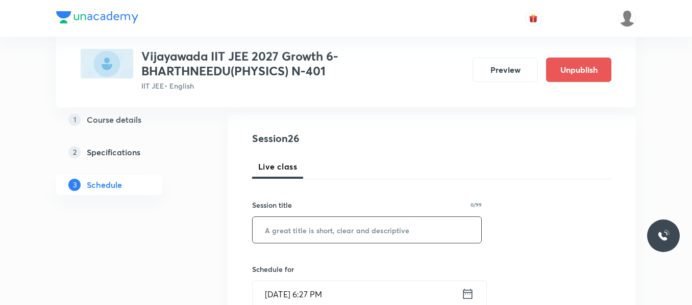
click at [308, 227] on input "text" at bounding box center [366, 230] width 228 height 26
paste input "POINTS AND STRAIGHT LINES"
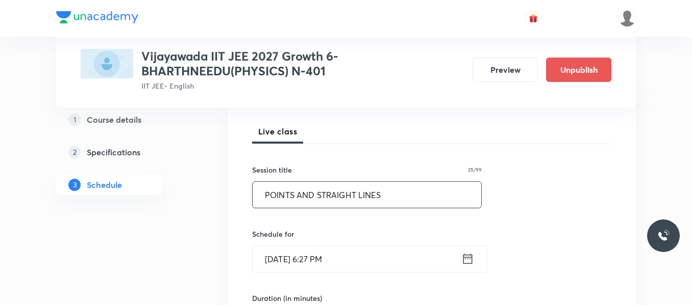
scroll to position [204, 0]
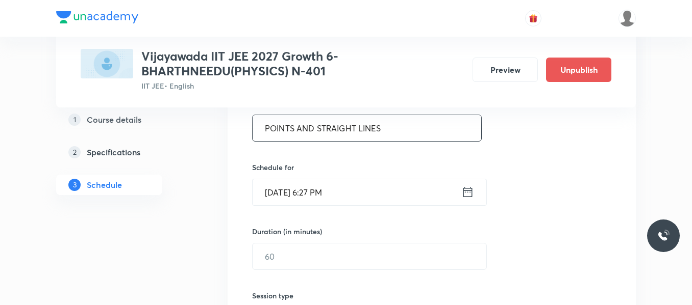
type input "POINTS AND STRAIGHT LINES"
click at [469, 193] on icon at bounding box center [467, 192] width 13 height 14
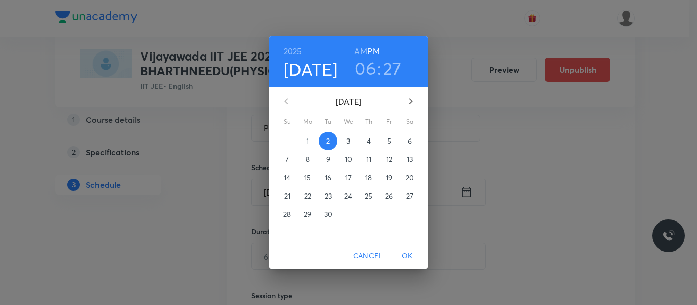
click at [351, 138] on span "3" at bounding box center [348, 141] width 18 height 10
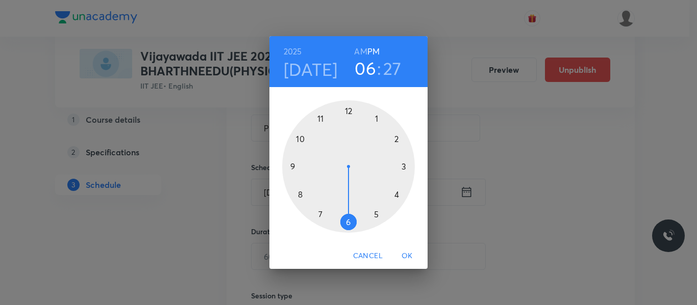
drag, startPoint x: 397, startPoint y: 195, endPoint x: 387, endPoint y: 204, distance: 13.7
click at [397, 196] on div at bounding box center [348, 166] width 133 height 133
click at [376, 215] on div at bounding box center [348, 166] width 133 height 133
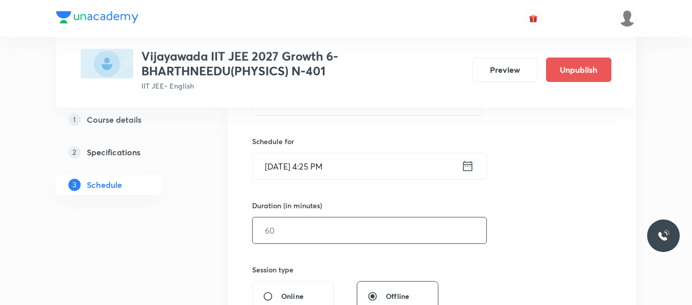
scroll to position [255, 0]
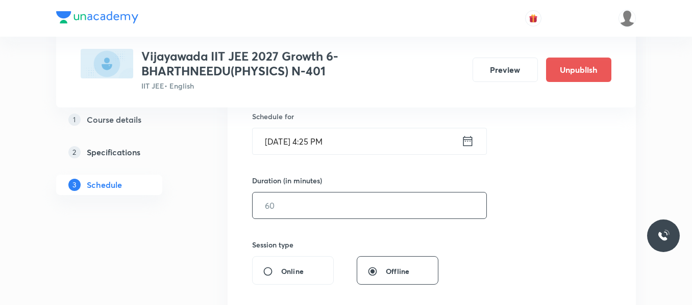
click at [331, 212] on input "text" at bounding box center [369, 206] width 234 height 26
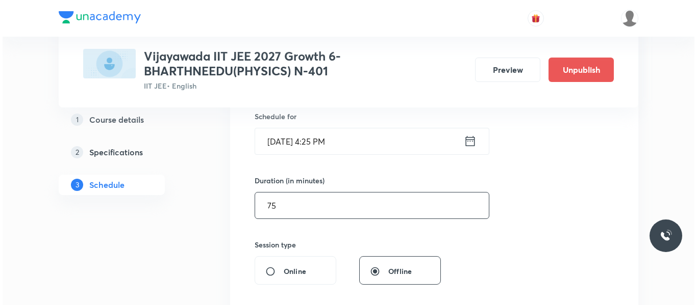
scroll to position [408, 0]
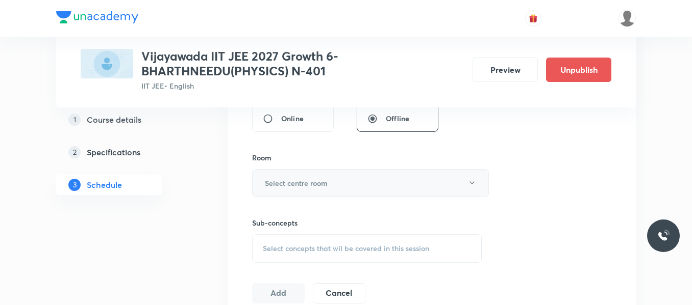
type input "75"
click at [275, 181] on h6 "Select centre room" at bounding box center [296, 183] width 63 height 11
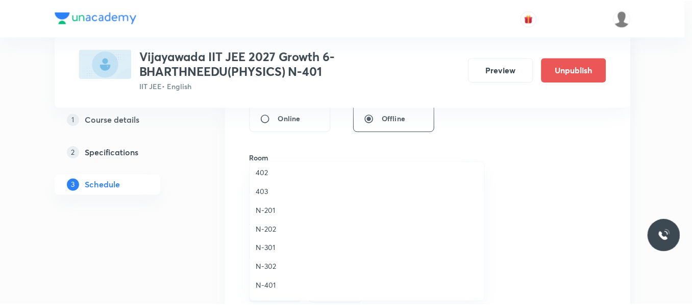
scroll to position [204, 0]
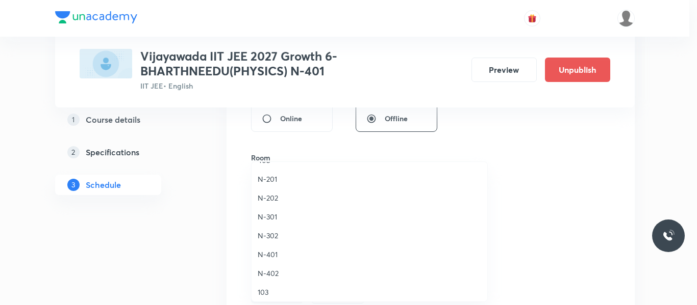
click at [270, 257] on span "N-401" at bounding box center [369, 254] width 223 height 11
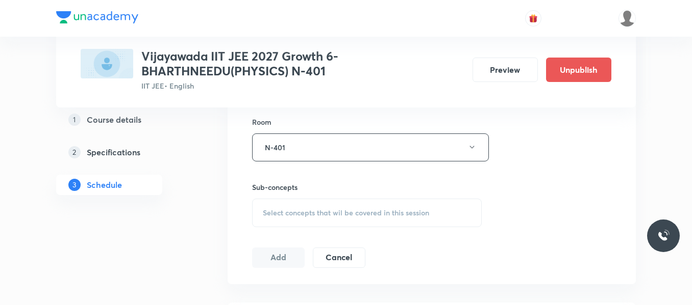
scroll to position [510, 0]
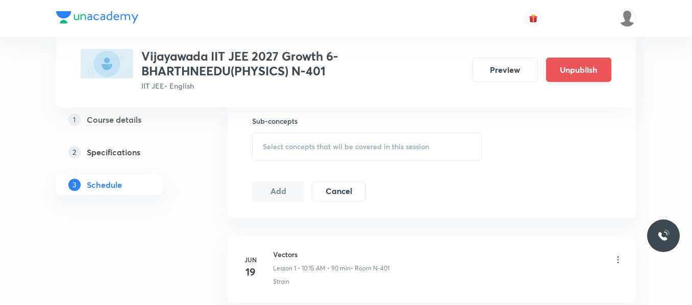
click at [291, 151] on span "Select concepts that wil be covered in this session" at bounding box center [346, 147] width 166 height 8
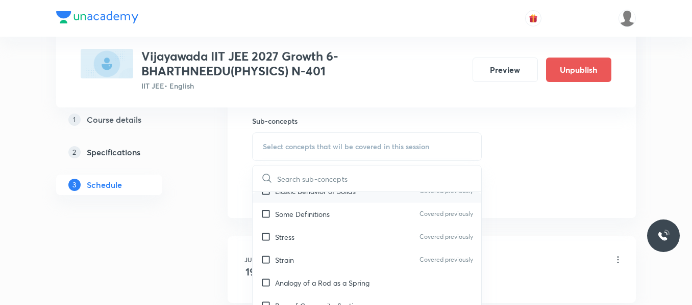
scroll to position [51, 0]
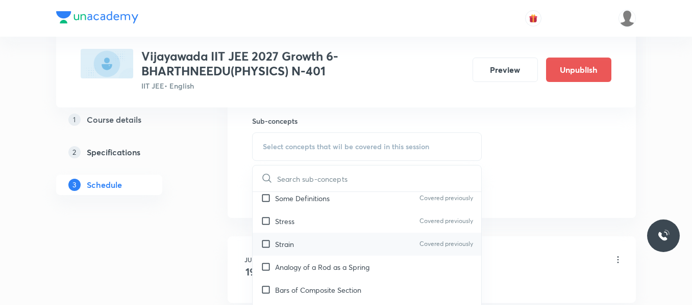
click at [302, 235] on div "Strain Covered previously" at bounding box center [366, 244] width 228 height 23
checkbox input "true"
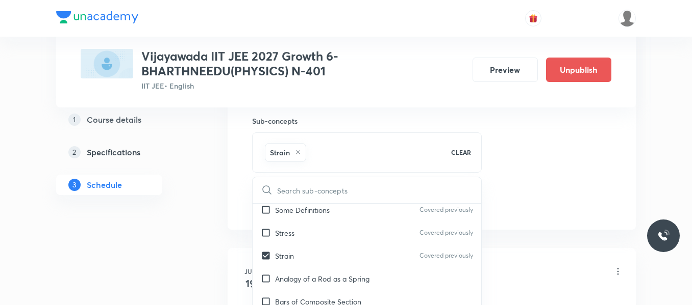
drag, startPoint x: 572, startPoint y: 166, endPoint x: 420, endPoint y: 198, distance: 154.7
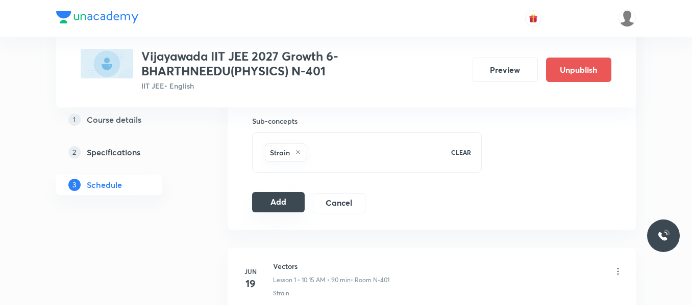
click at [276, 206] on button "Add" at bounding box center [278, 202] width 53 height 20
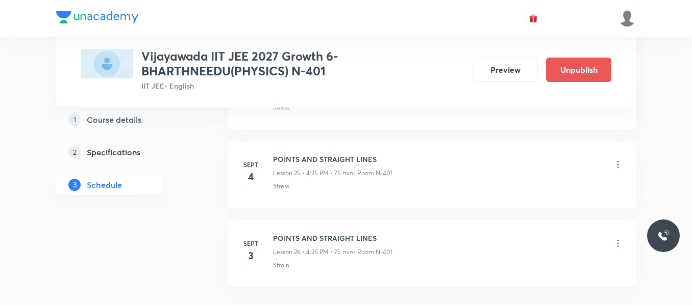
scroll to position [2009, 0]
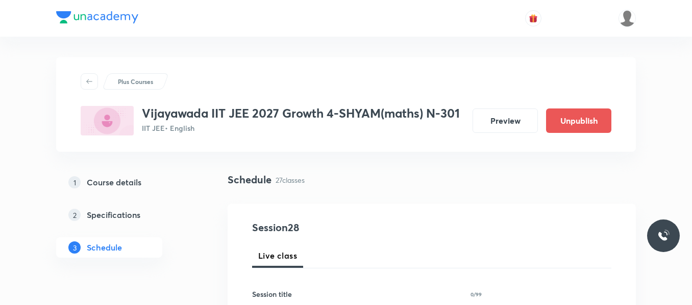
scroll to position [102, 0]
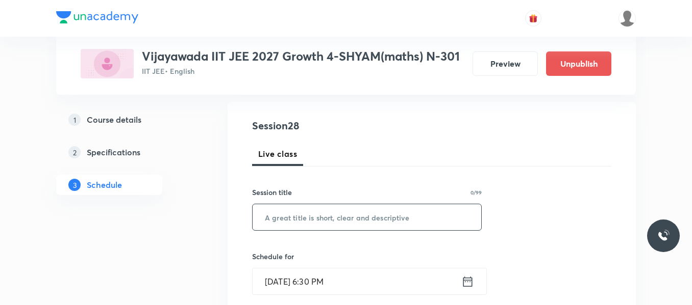
click at [290, 208] on input "text" at bounding box center [366, 217] width 228 height 26
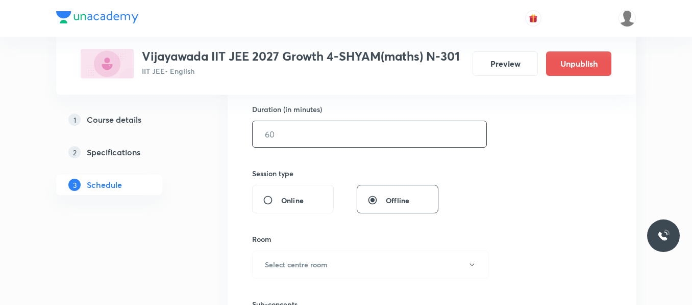
scroll to position [198, 0]
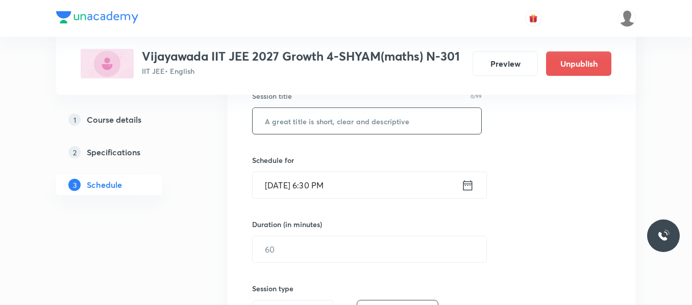
click at [387, 122] on input "text" at bounding box center [366, 121] width 228 height 26
paste input "POINTS AND STRAIGHT LINES"
type input "POINTS AND STRAIGHT LINES"
click at [464, 189] on icon at bounding box center [467, 185] width 9 height 10
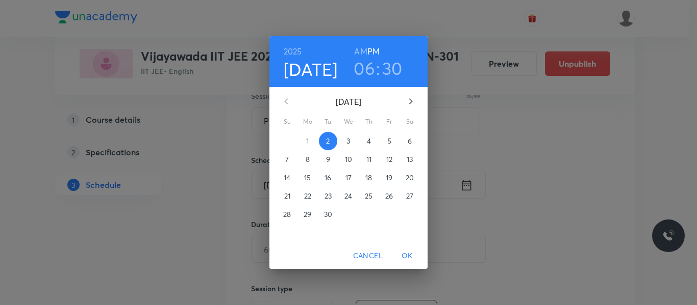
click at [346, 140] on p "3" at bounding box center [348, 141] width 4 height 10
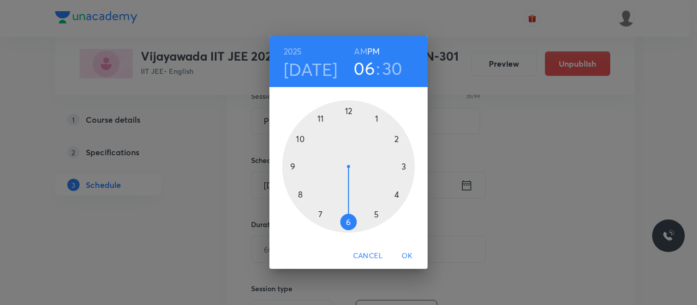
click at [377, 118] on div at bounding box center [348, 166] width 133 height 133
click at [301, 140] on div at bounding box center [348, 166] width 133 height 133
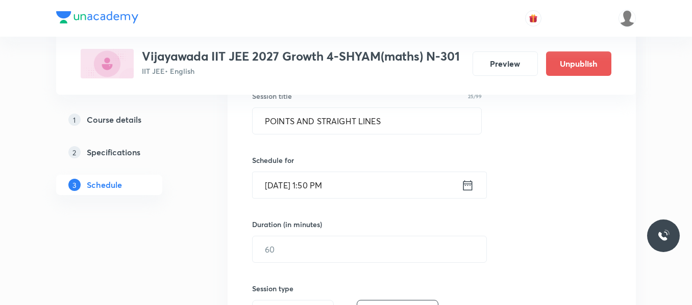
scroll to position [249, 0]
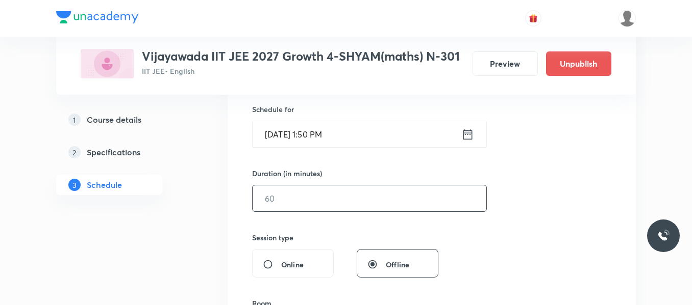
click at [304, 191] on input "text" at bounding box center [369, 199] width 234 height 26
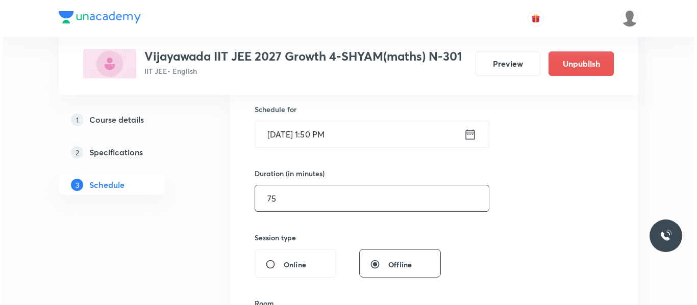
scroll to position [351, 0]
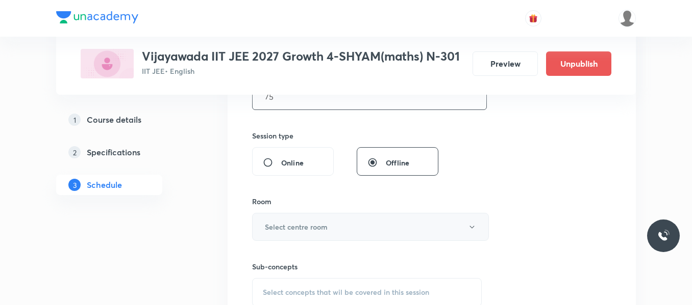
type input "75"
click at [306, 233] on button "Select centre room" at bounding box center [370, 227] width 237 height 28
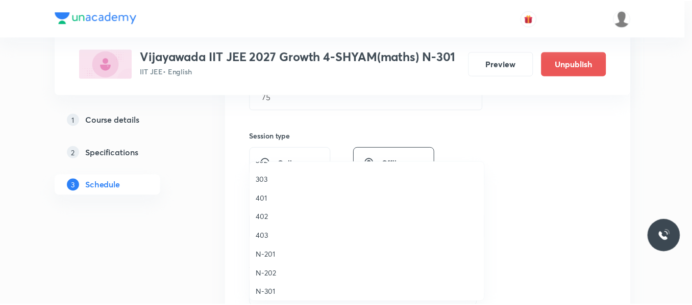
scroll to position [204, 0]
click at [268, 211] on li "N-301" at bounding box center [369, 217] width 236 height 19
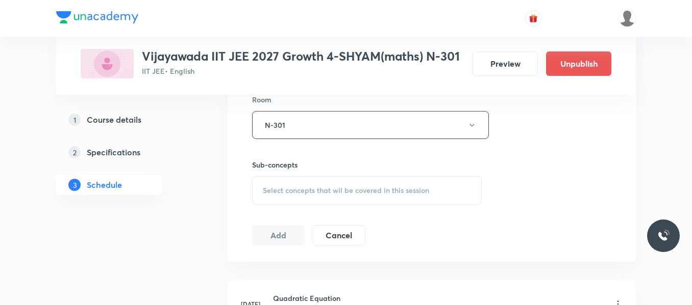
click at [301, 201] on div "Select concepts that wil be covered in this session" at bounding box center [366, 190] width 229 height 29
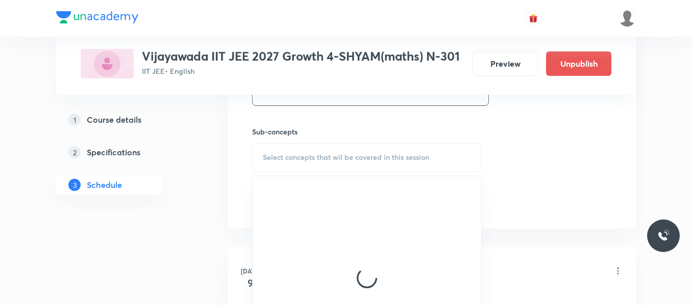
scroll to position [504, 0]
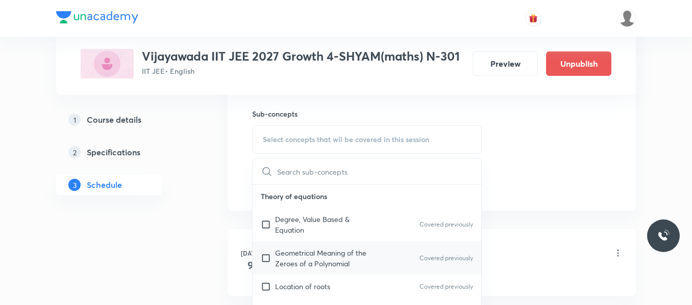
click at [315, 261] on p "Geometrical Meaning of the Zeroes of a Polynomial" at bounding box center [326, 258] width 103 height 21
checkbox input "true"
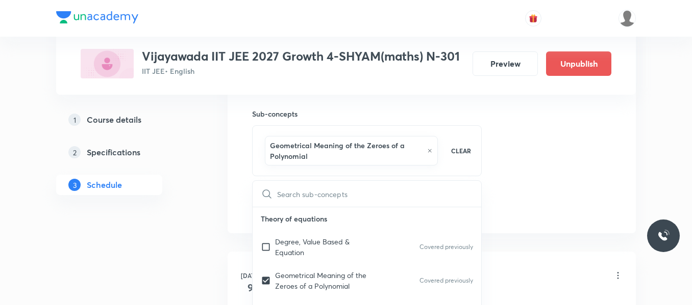
drag, startPoint x: 578, startPoint y: 145, endPoint x: 379, endPoint y: 186, distance: 202.4
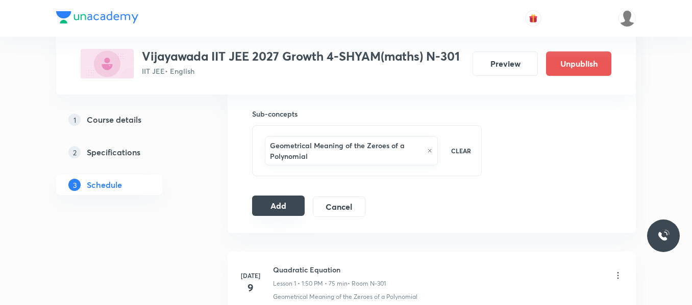
click at [272, 202] on button "Add" at bounding box center [278, 206] width 53 height 20
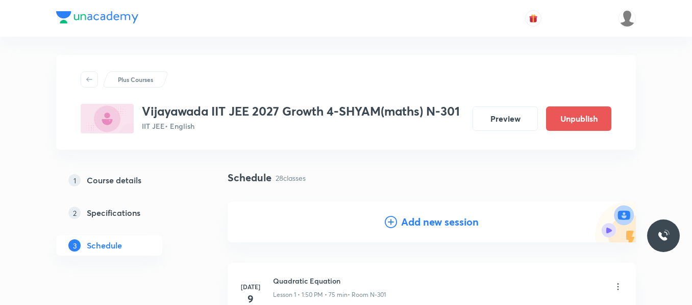
scroll to position [0, 0]
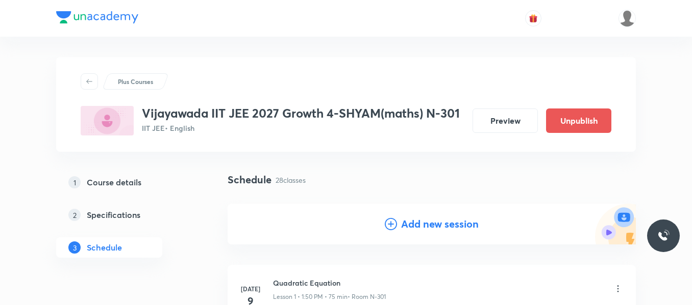
click at [392, 219] on icon at bounding box center [391, 224] width 12 height 12
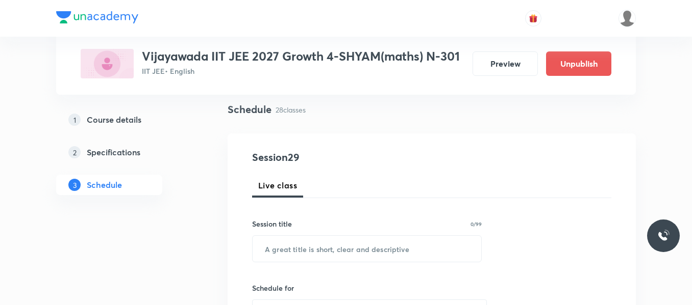
scroll to position [102, 0]
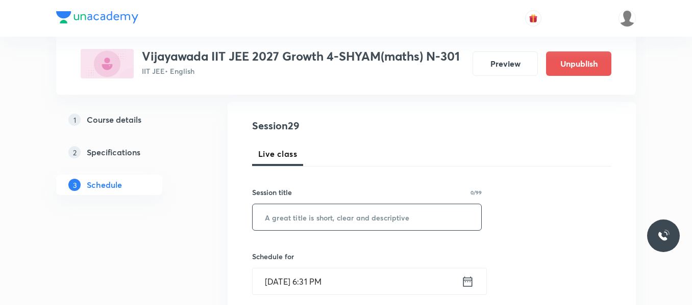
click at [321, 224] on input "text" at bounding box center [366, 217] width 228 height 26
paste input "POINTS AND STRAIGHT LINES"
type input "POINTS AND STRAIGHT LINES"
click at [466, 284] on icon at bounding box center [467, 282] width 13 height 14
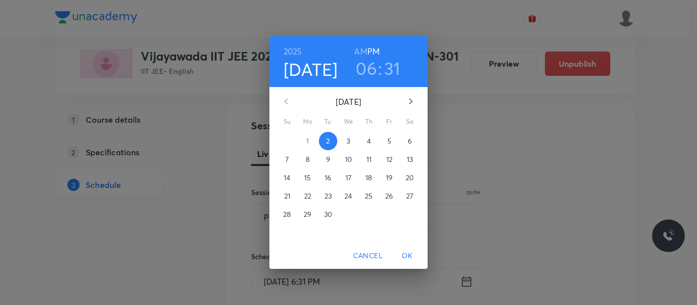
click at [367, 142] on p "4" at bounding box center [369, 141] width 4 height 10
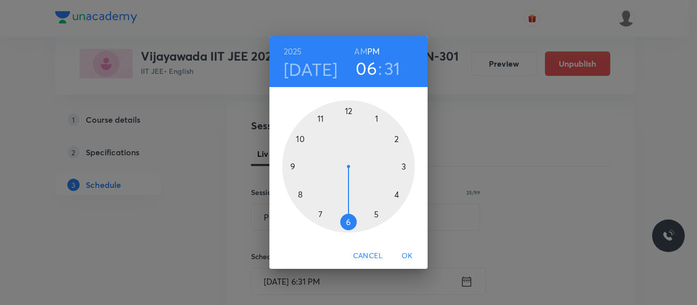
click at [377, 118] on div at bounding box center [348, 166] width 133 height 133
click at [299, 138] on div at bounding box center [348, 166] width 133 height 133
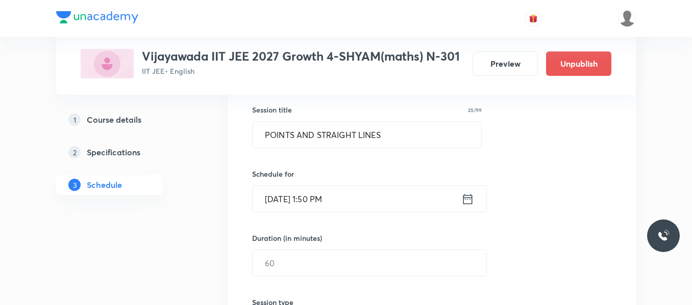
scroll to position [204, 0]
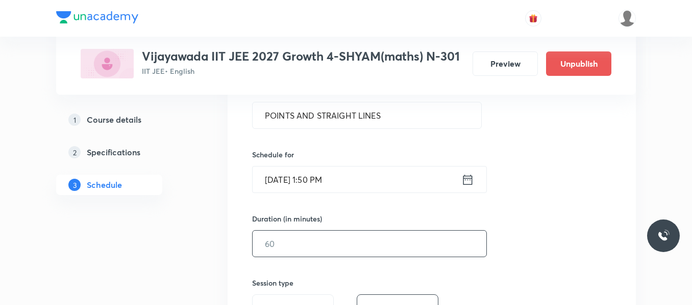
click at [328, 248] on input "text" at bounding box center [369, 244] width 234 height 26
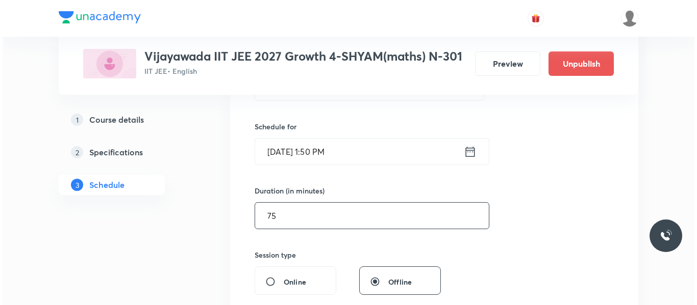
scroll to position [306, 0]
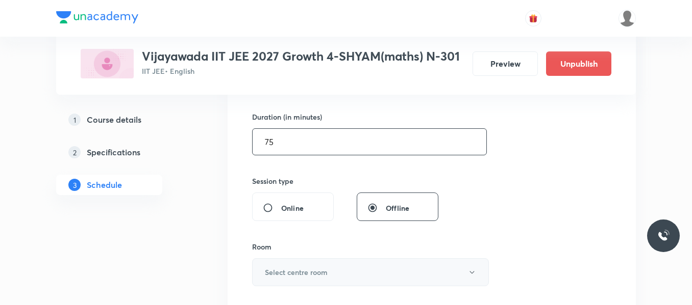
type input "75"
click at [321, 266] on button "Select centre room" at bounding box center [370, 273] width 237 height 28
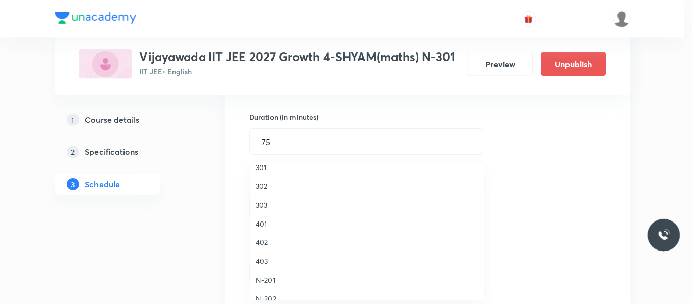
scroll to position [153, 0]
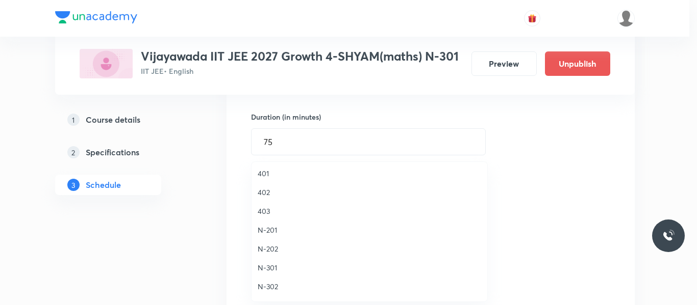
click at [273, 268] on span "N-301" at bounding box center [369, 268] width 223 height 11
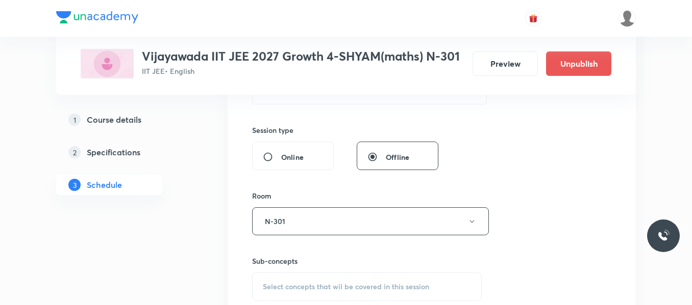
click at [291, 277] on div "Select concepts that wil be covered in this session" at bounding box center [366, 287] width 229 height 29
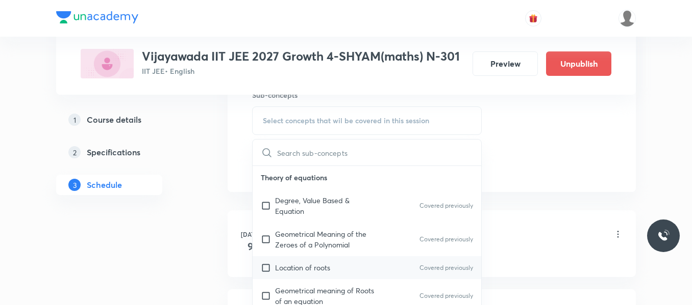
click at [304, 272] on p "Location of roots" at bounding box center [302, 268] width 55 height 11
checkbox input "true"
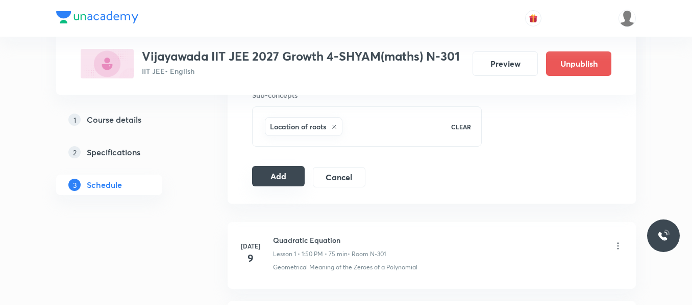
click at [257, 178] on button "Add" at bounding box center [278, 176] width 53 height 20
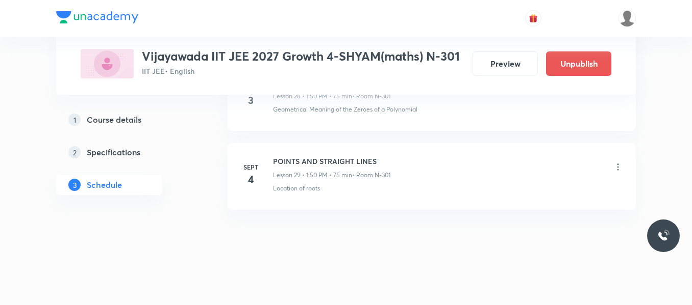
scroll to position [2336, 0]
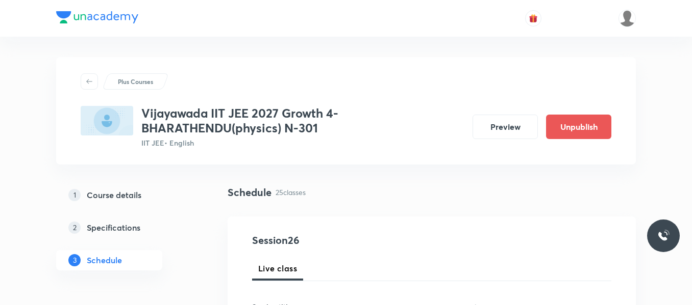
scroll to position [2501, 0]
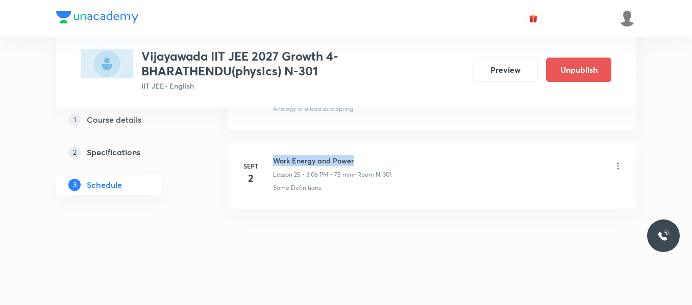
drag, startPoint x: 273, startPoint y: 159, endPoint x: 376, endPoint y: 159, distance: 103.0
click at [376, 159] on h6 "Work Energy and Power" at bounding box center [332, 161] width 118 height 11
copy h6 "Work Energy and Power"
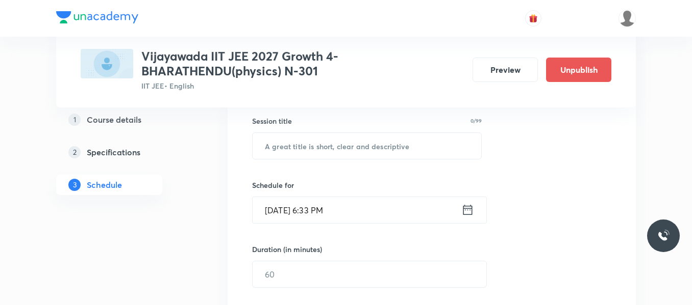
scroll to position [206, 0]
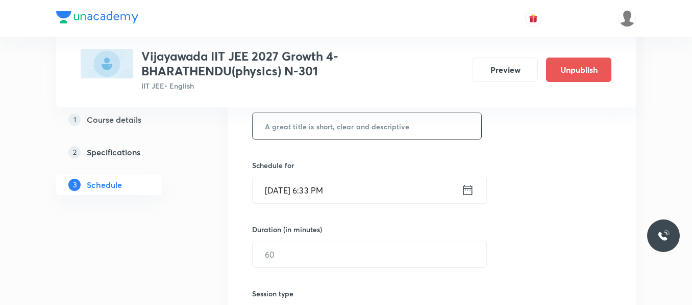
click at [339, 121] on input "text" at bounding box center [366, 126] width 228 height 26
paste input "Work Energy and Power"
type input "Work Energy and Power"
click at [466, 189] on icon at bounding box center [467, 190] width 9 height 10
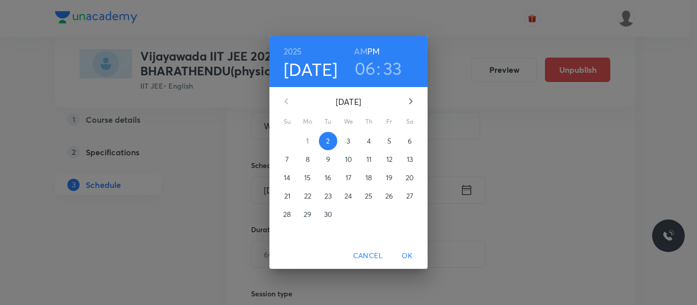
click at [349, 146] on p "3" at bounding box center [348, 141] width 4 height 10
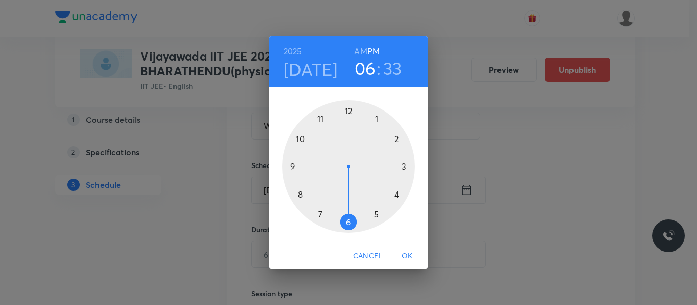
click at [401, 167] on div at bounding box center [348, 166] width 133 height 133
click at [381, 121] on div at bounding box center [348, 166] width 133 height 133
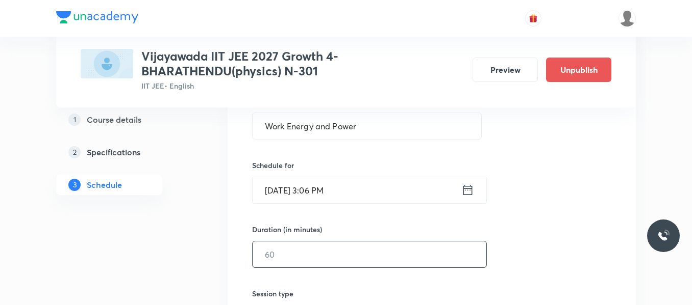
click at [326, 251] on input "text" at bounding box center [369, 255] width 234 height 26
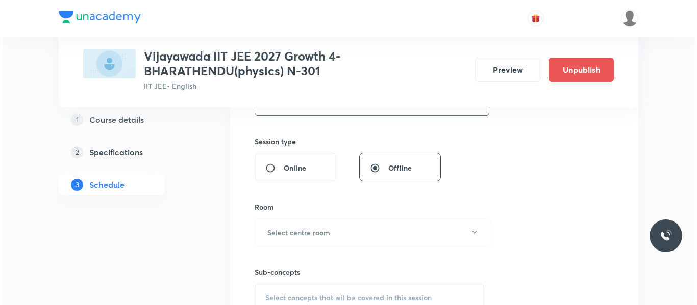
scroll to position [359, 0]
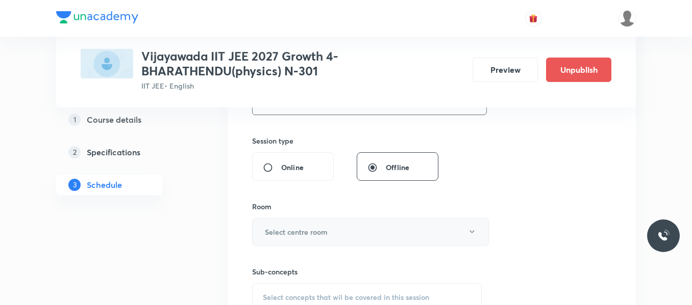
type input "75"
click at [318, 233] on h6 "Select centre room" at bounding box center [296, 232] width 63 height 11
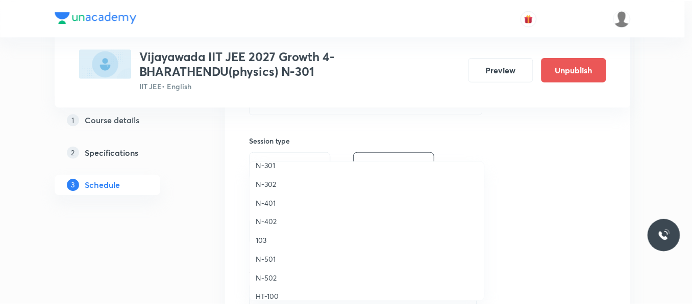
scroll to position [204, 0]
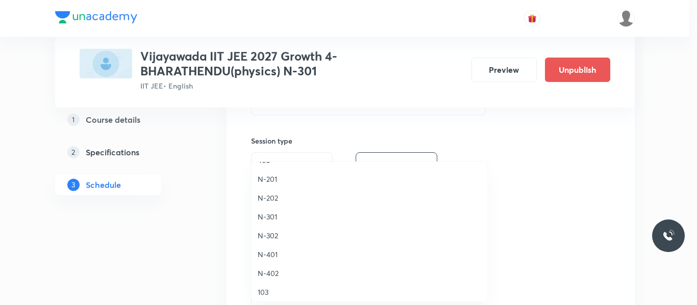
click at [269, 213] on span "N-301" at bounding box center [369, 217] width 223 height 11
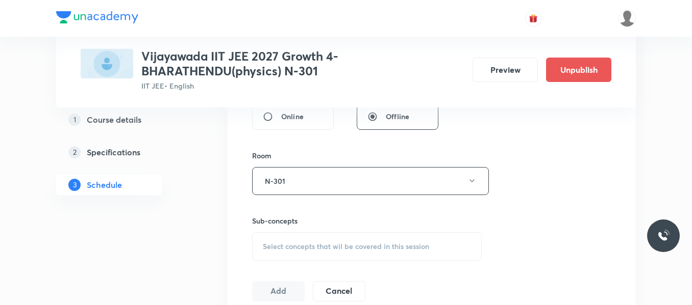
click at [355, 246] on span "Select concepts that wil be covered in this session" at bounding box center [346, 247] width 166 height 8
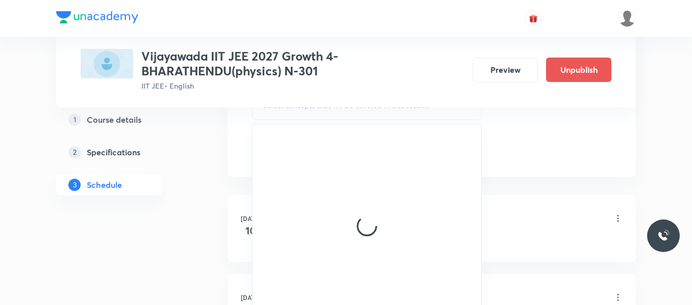
scroll to position [563, 0]
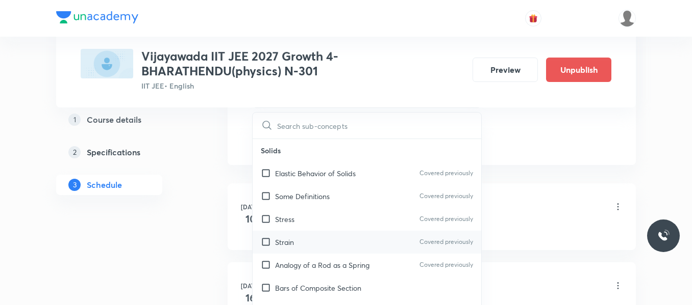
click at [292, 247] on p "Strain" at bounding box center [284, 242] width 19 height 11
checkbox input "true"
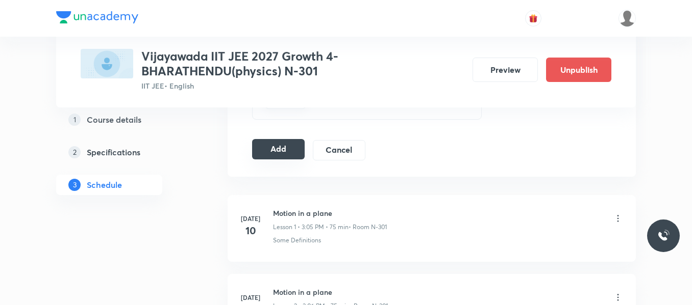
click at [284, 149] on button "Add" at bounding box center [278, 149] width 53 height 20
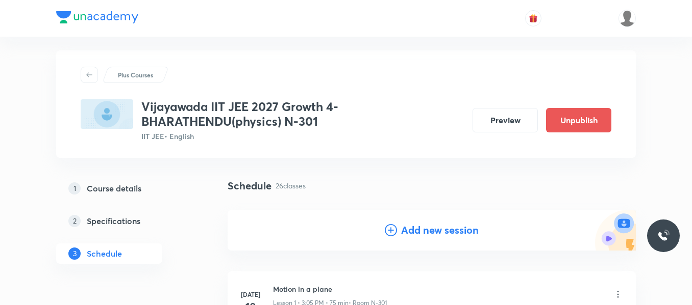
scroll to position [0, 0]
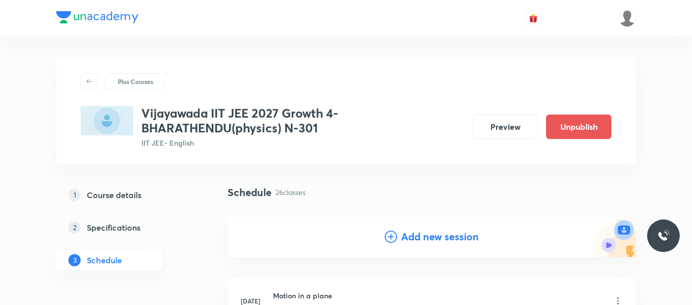
click at [385, 234] on icon at bounding box center [391, 237] width 12 height 12
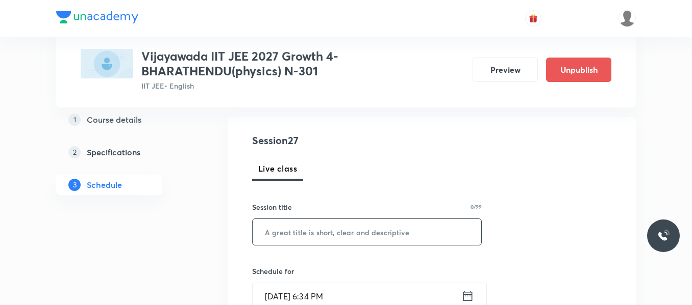
scroll to position [102, 0]
click at [313, 234] on input "text" at bounding box center [366, 230] width 228 height 26
paste input "Work Energy and Power"
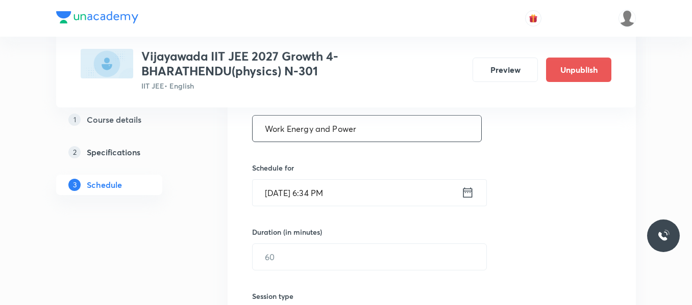
scroll to position [204, 0]
type input "Work Energy and Power"
click at [465, 193] on icon at bounding box center [467, 192] width 13 height 14
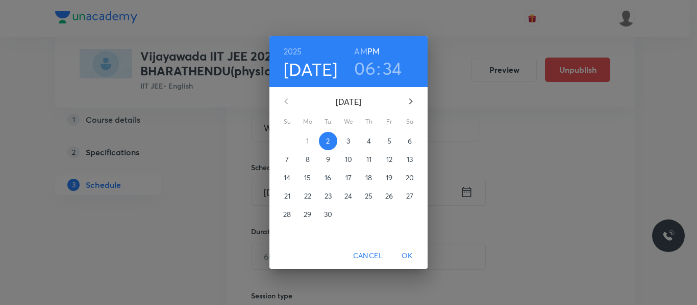
click at [366, 137] on span "4" at bounding box center [369, 141] width 18 height 10
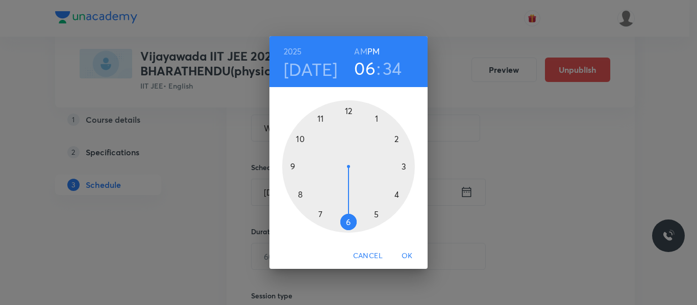
click at [403, 167] on div at bounding box center [348, 166] width 133 height 133
click at [381, 121] on div at bounding box center [348, 166] width 133 height 133
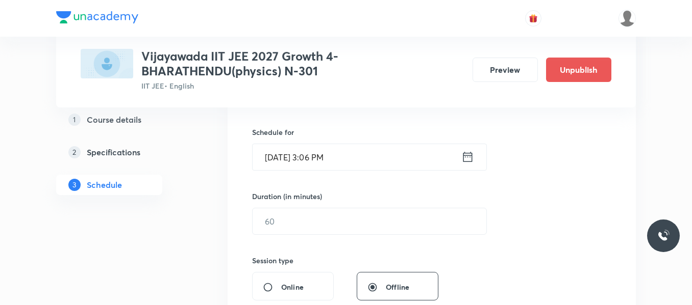
scroll to position [306, 0]
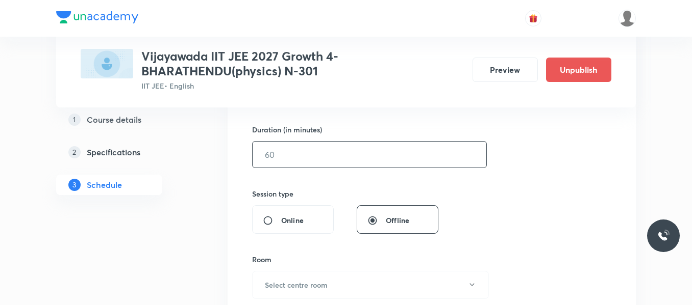
click at [304, 155] on input "text" at bounding box center [369, 155] width 234 height 26
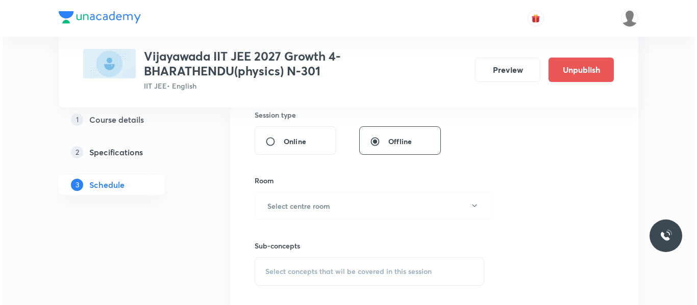
scroll to position [459, 0]
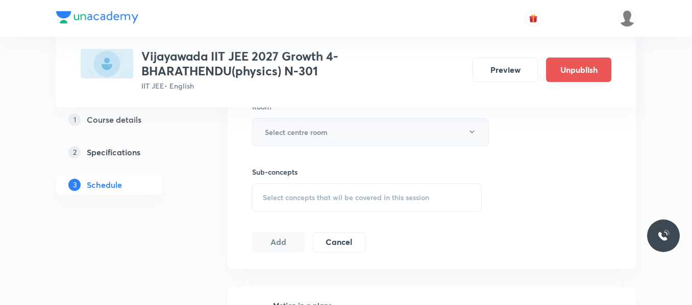
type input "75"
click at [309, 137] on h6 "Select centre room" at bounding box center [296, 132] width 63 height 11
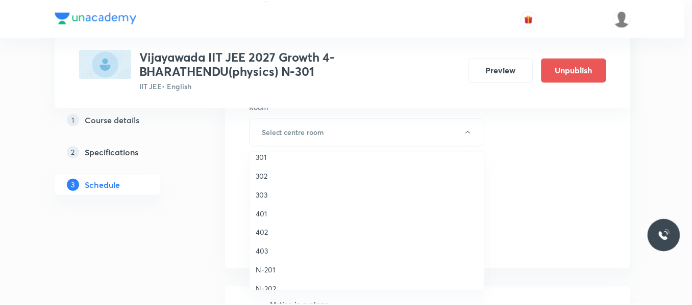
scroll to position [153, 0]
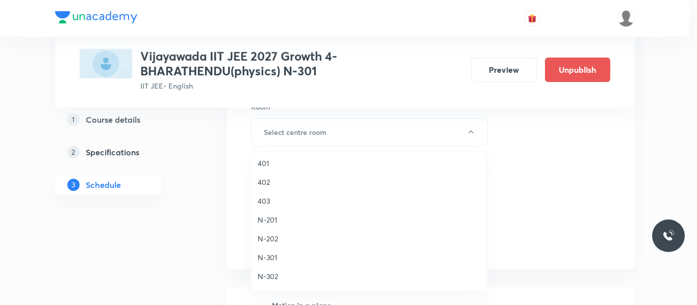
click at [268, 263] on li "N-301" at bounding box center [369, 257] width 236 height 19
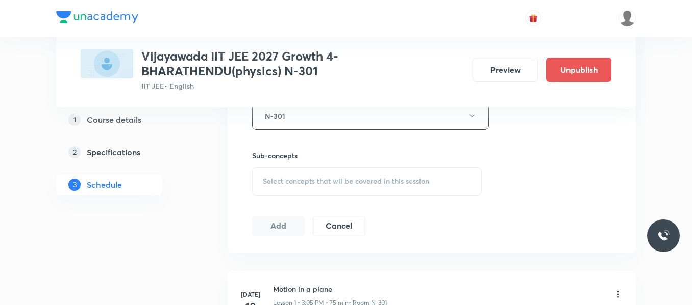
scroll to position [459, 0]
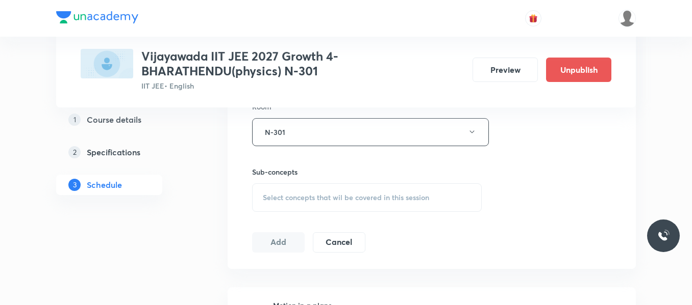
click at [295, 200] on span "Select concepts that wil be covered in this session" at bounding box center [346, 198] width 166 height 8
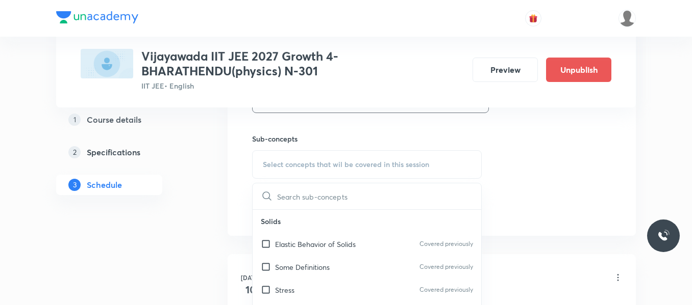
scroll to position [510, 0]
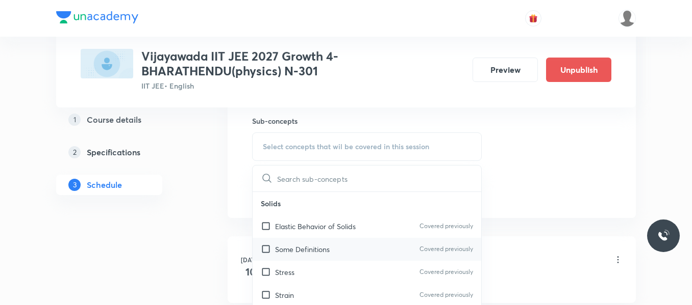
click at [291, 249] on p "Some Definitions" at bounding box center [302, 249] width 55 height 11
checkbox input "true"
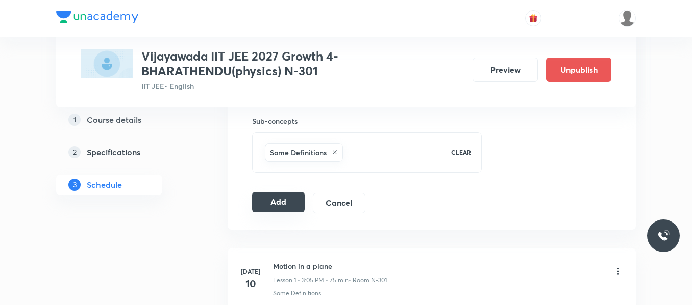
click at [279, 211] on button "Add" at bounding box center [278, 202] width 53 height 20
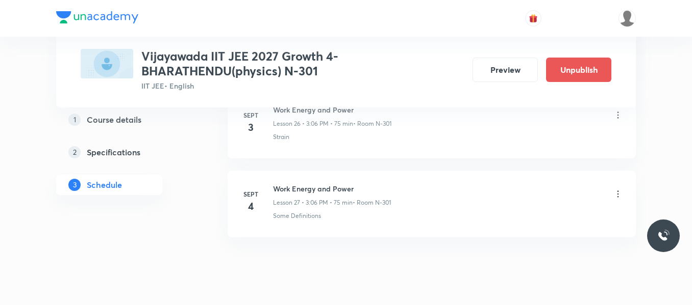
scroll to position [2190, 0]
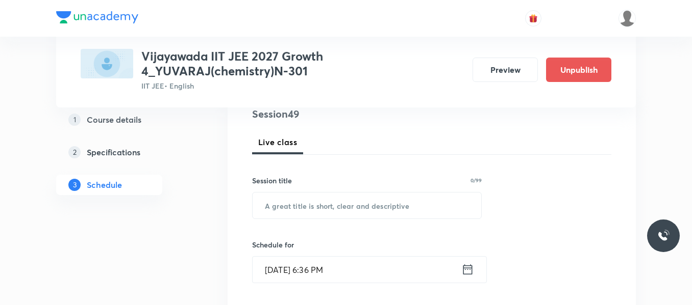
scroll to position [153, 0]
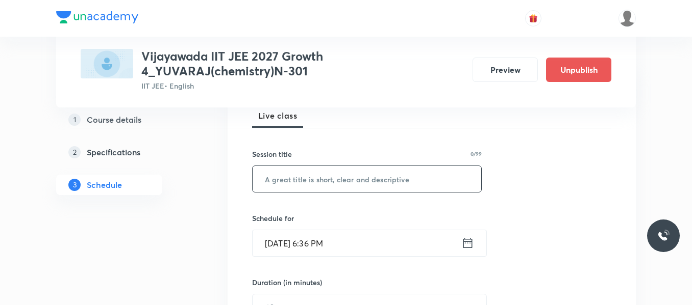
click at [306, 181] on input "text" at bounding box center [366, 179] width 228 height 26
paste input "CHEMICAL EQUILIBRIUM"
type input "CHEMICAL EQUILIBRIUM"
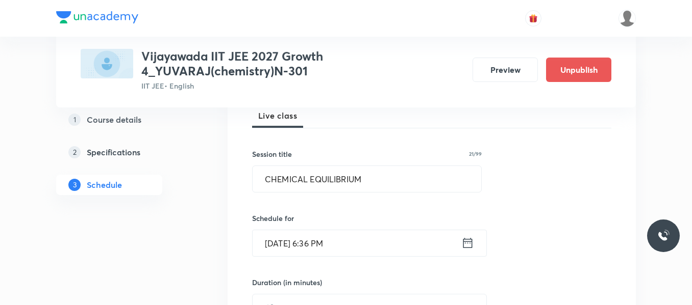
click at [470, 245] on icon at bounding box center [467, 243] width 13 height 14
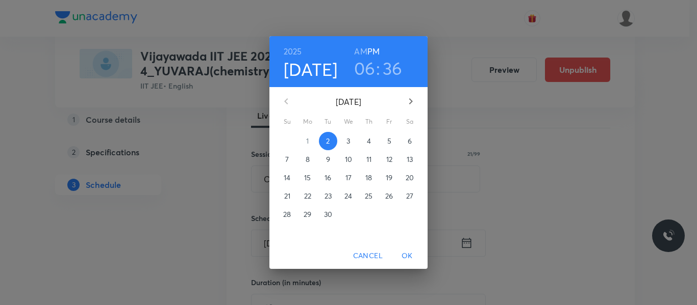
click at [349, 147] on button "3" at bounding box center [348, 141] width 18 height 18
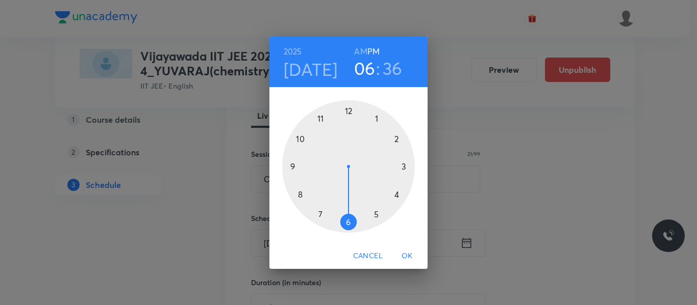
click at [396, 196] on div at bounding box center [348, 166] width 133 height 133
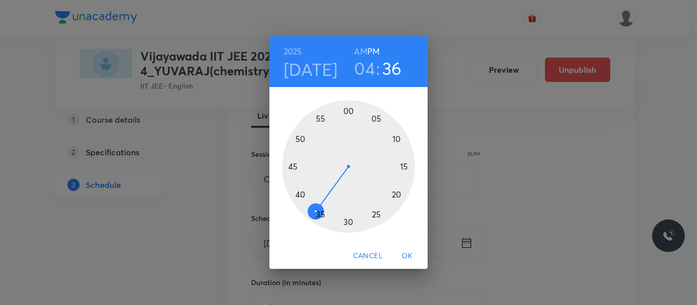
click at [377, 215] on div at bounding box center [348, 166] width 133 height 133
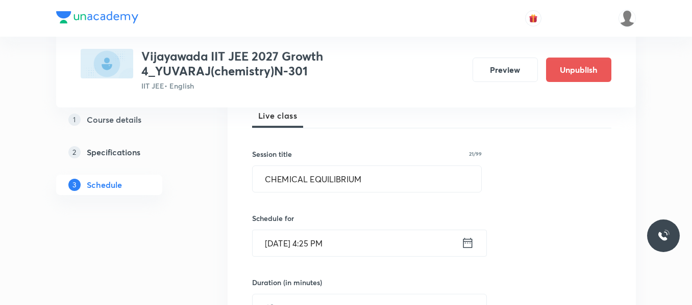
scroll to position [204, 0]
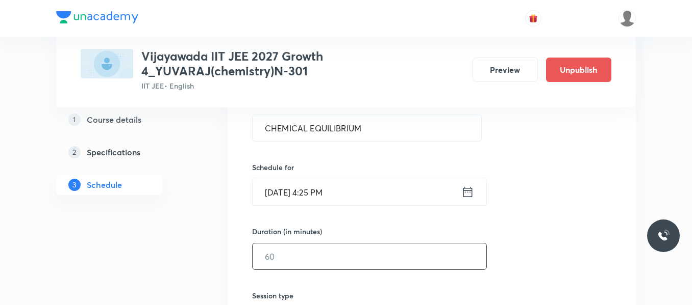
click at [304, 252] on input "text" at bounding box center [369, 257] width 234 height 26
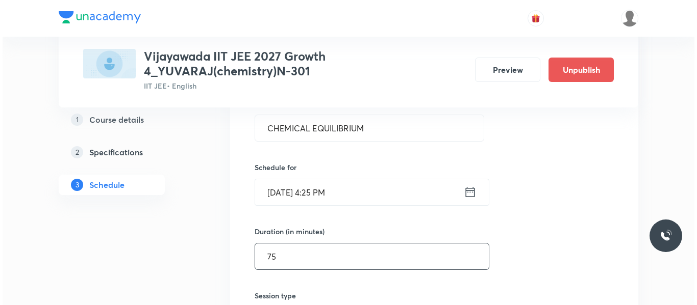
scroll to position [306, 0]
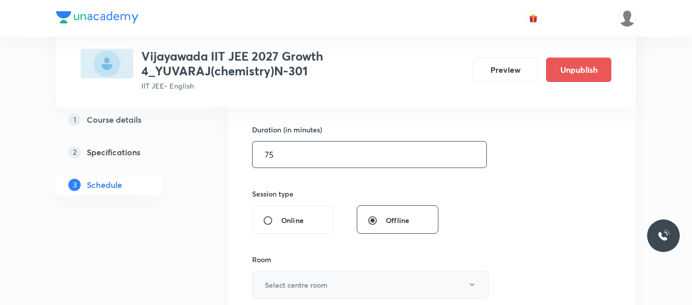
type input "75"
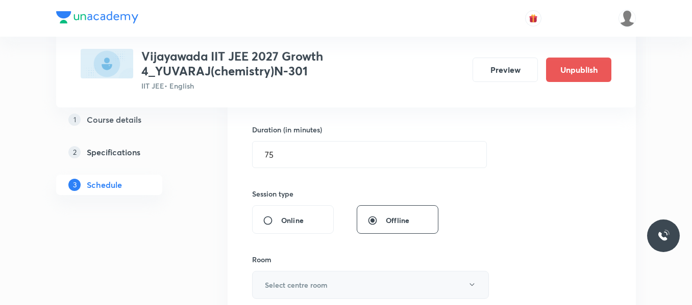
click at [304, 280] on h6 "Select centre room" at bounding box center [296, 285] width 63 height 11
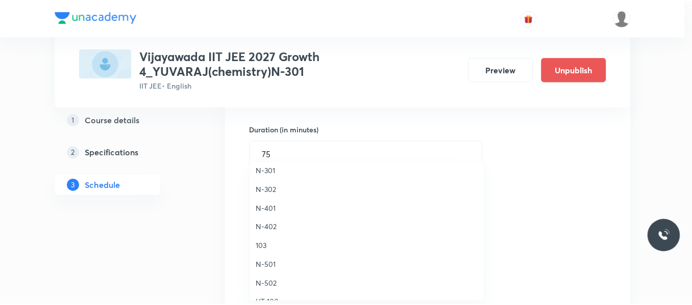
scroll to position [255, 0]
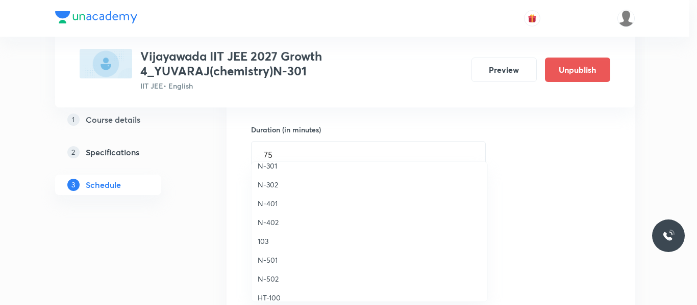
drag, startPoint x: 273, startPoint y: 168, endPoint x: 304, endPoint y: 234, distance: 72.8
click at [273, 168] on span "N-301" at bounding box center [369, 166] width 223 height 11
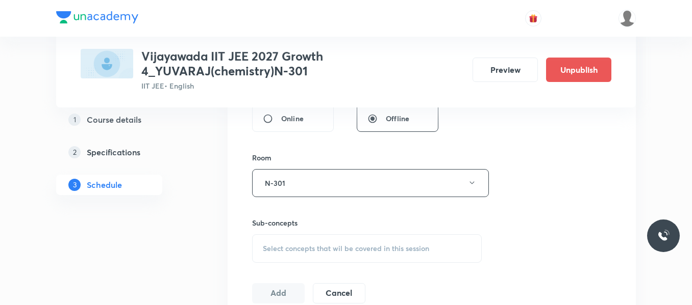
click at [342, 248] on span "Select concepts that wil be covered in this session" at bounding box center [346, 249] width 166 height 8
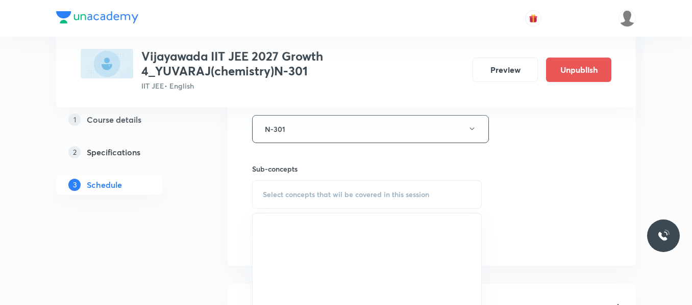
scroll to position [510, 0]
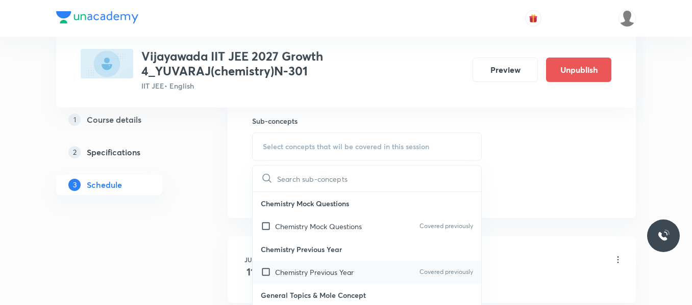
click at [319, 275] on p "Chemistry Previous Year" at bounding box center [314, 272] width 79 height 11
checkbox input "true"
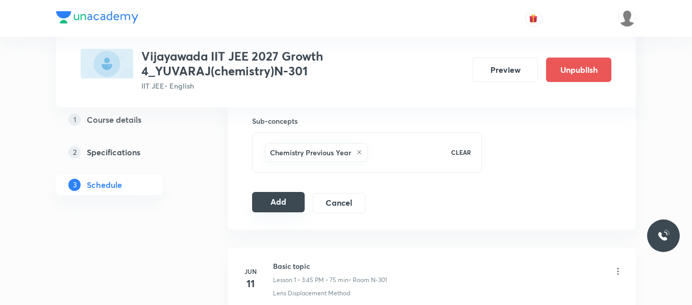
click at [281, 195] on button "Add" at bounding box center [278, 202] width 53 height 20
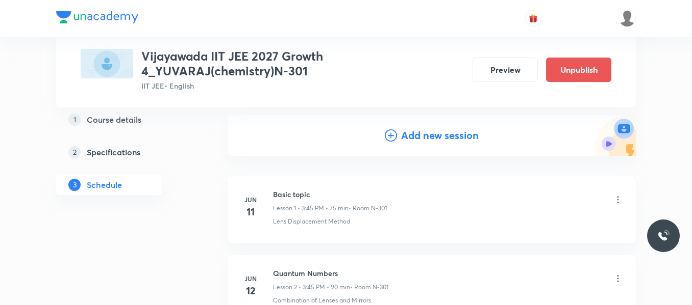
scroll to position [102, 0]
click at [388, 132] on icon at bounding box center [391, 135] width 12 height 12
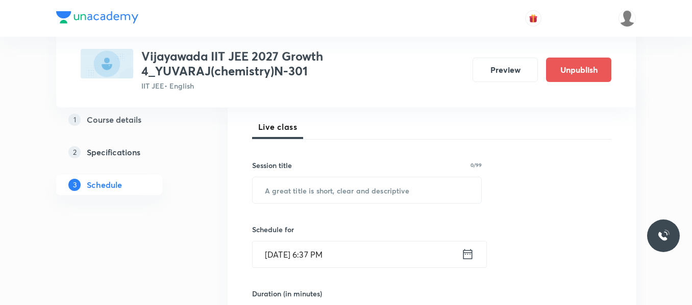
scroll to position [153, 0]
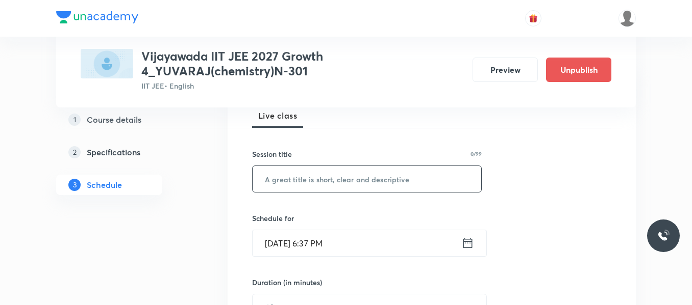
click at [319, 177] on input "text" at bounding box center [366, 179] width 228 height 26
paste input "CHEMICAL EQUILIBRIUM"
type input "CHEMICAL EQUILIBRIUM"
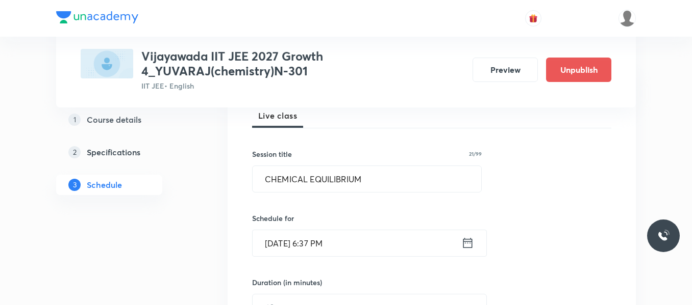
click at [461, 244] on icon at bounding box center [467, 243] width 13 height 14
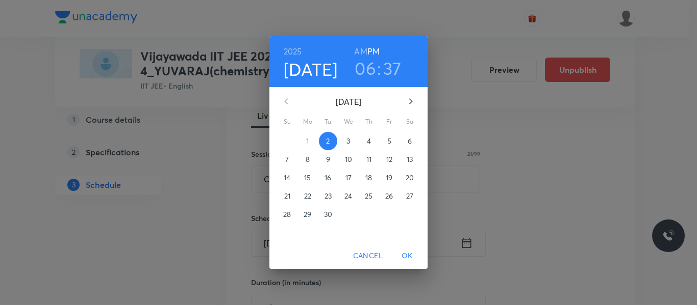
click at [367, 141] on p "4" at bounding box center [369, 141] width 4 height 10
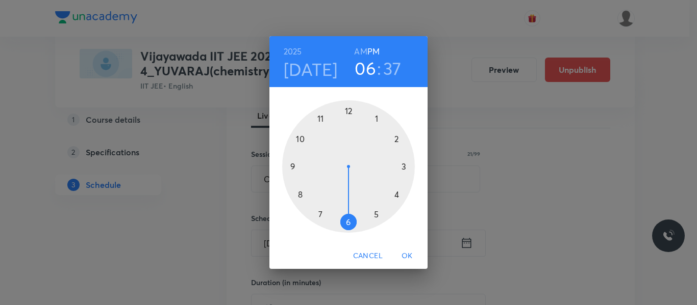
click at [398, 192] on div at bounding box center [348, 166] width 133 height 133
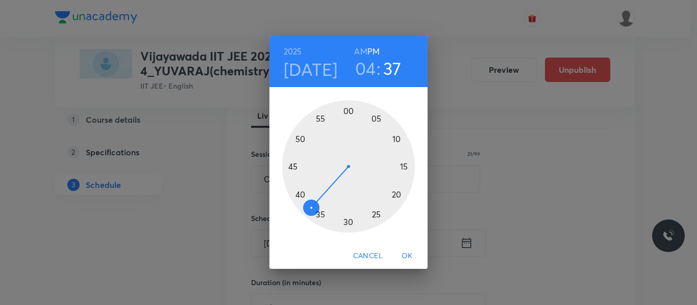
click at [374, 215] on div at bounding box center [348, 166] width 133 height 133
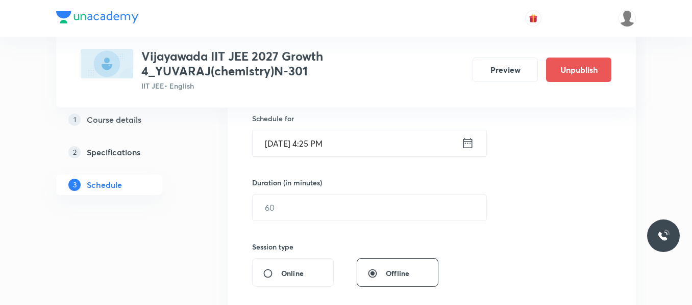
scroll to position [255, 0]
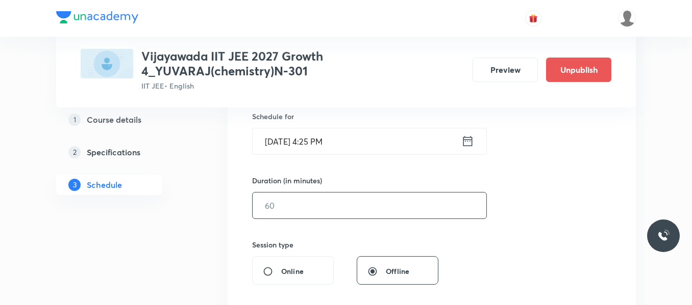
click at [302, 200] on input "text" at bounding box center [369, 206] width 234 height 26
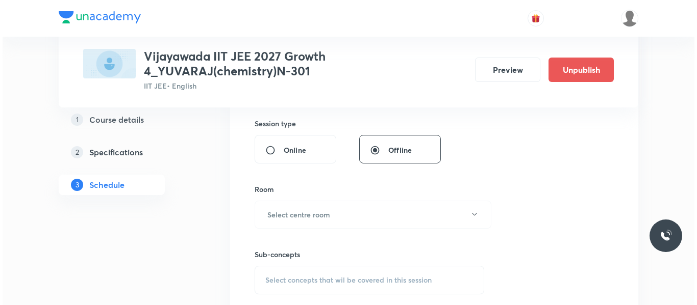
scroll to position [408, 0]
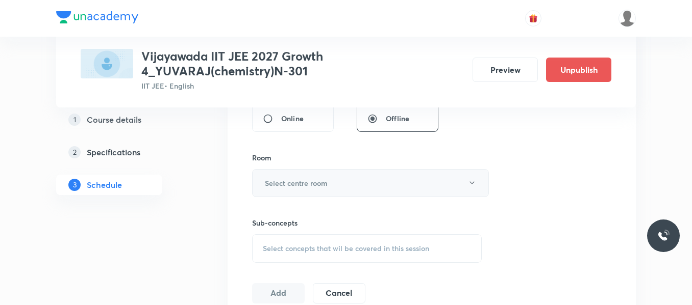
type input "75"
click at [298, 185] on h6 "Select centre room" at bounding box center [296, 183] width 63 height 11
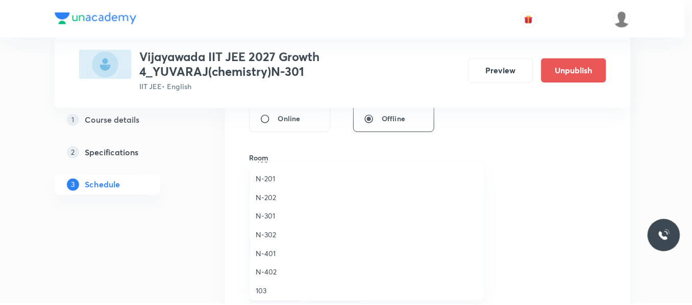
scroll to position [204, 0]
click at [274, 211] on li "N-301" at bounding box center [369, 217] width 236 height 19
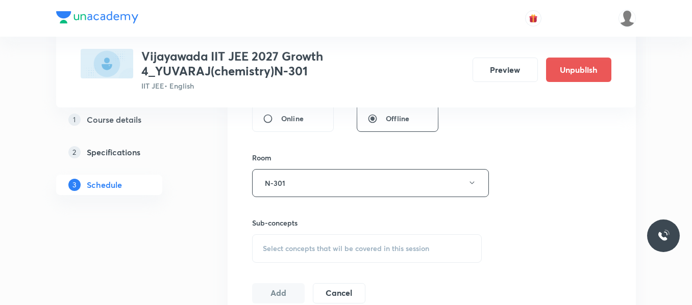
scroll to position [459, 0]
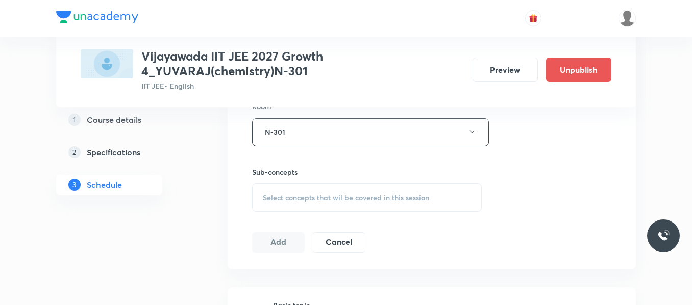
click at [296, 194] on span "Select concepts that wil be covered in this session" at bounding box center [346, 198] width 166 height 8
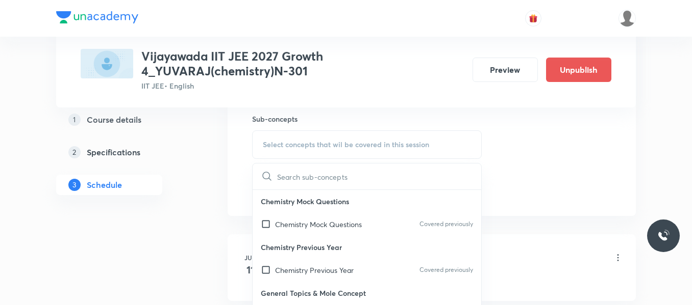
scroll to position [561, 0]
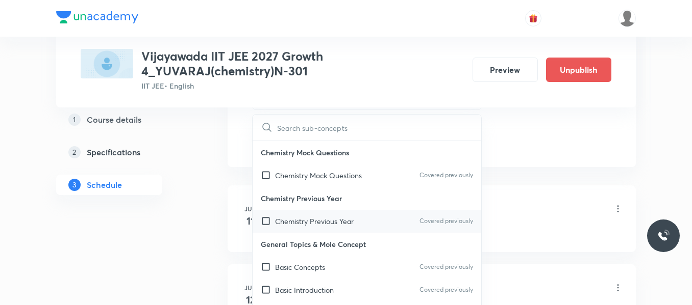
click at [313, 219] on p "Chemistry Previous Year" at bounding box center [314, 221] width 79 height 11
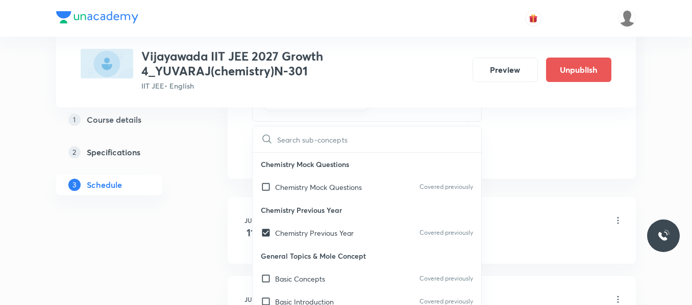
checkbox input "true"
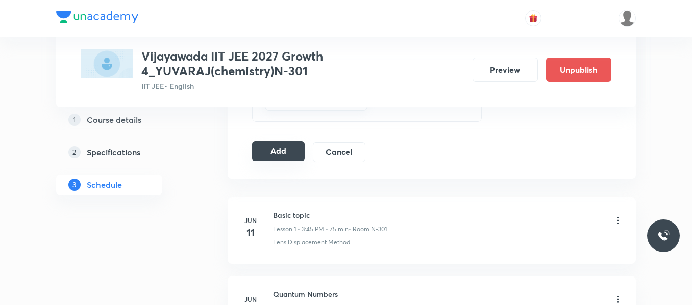
click at [276, 153] on button "Add" at bounding box center [278, 151] width 53 height 20
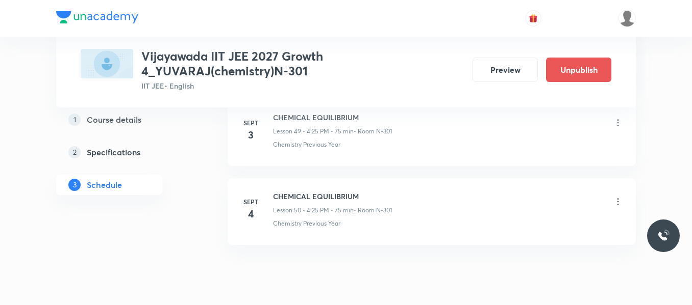
scroll to position [3957, 0]
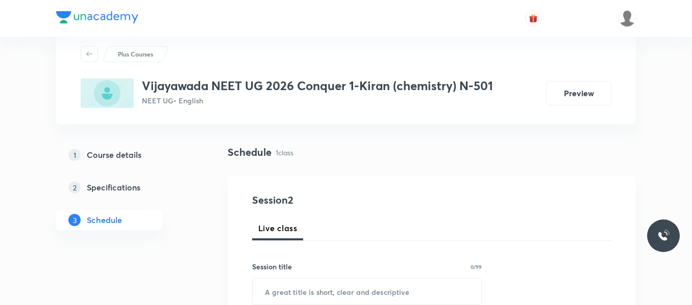
scroll to position [51, 0]
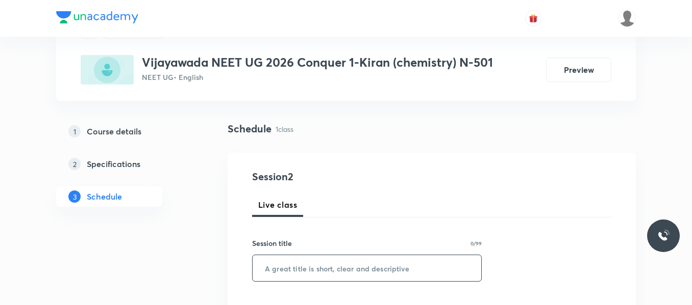
click at [299, 264] on input "text" at bounding box center [366, 268] width 228 height 26
paste input "Thermodynamics"
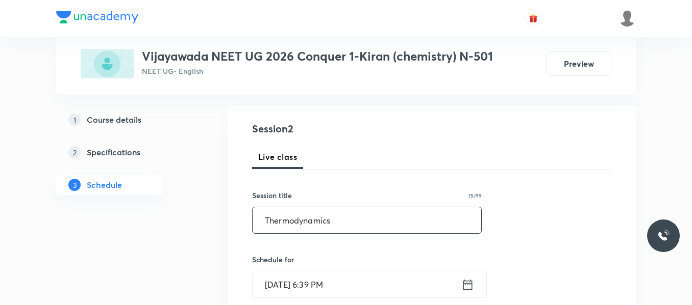
scroll to position [153, 0]
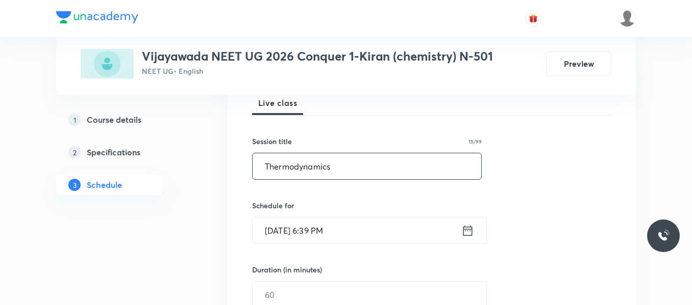
type input "Thermodynamics"
click at [466, 228] on icon at bounding box center [467, 231] width 13 height 14
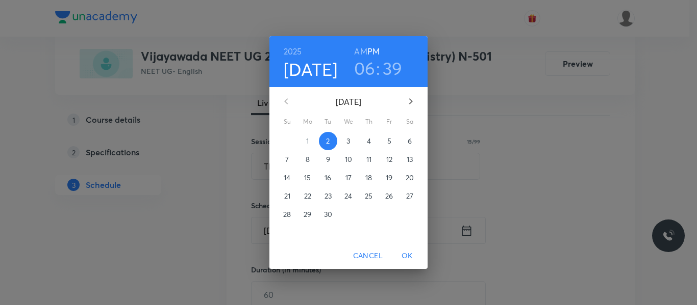
click at [344, 143] on span "3" at bounding box center [348, 141] width 18 height 10
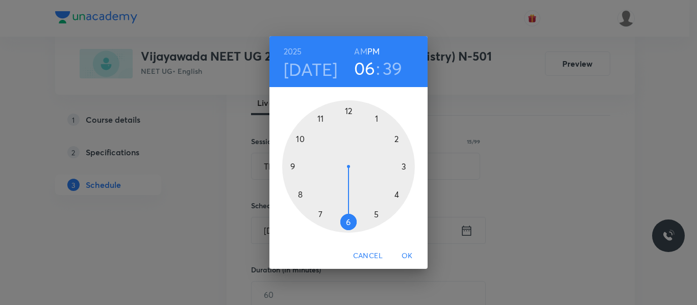
click at [300, 196] on div at bounding box center [348, 166] width 133 height 133
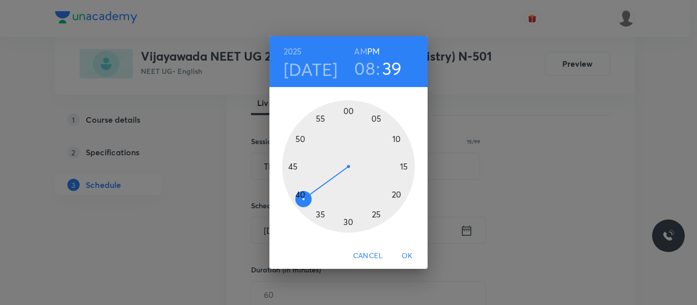
click at [361, 50] on h6 "AM" at bounding box center [360, 51] width 13 height 14
click at [347, 222] on div at bounding box center [348, 166] width 133 height 133
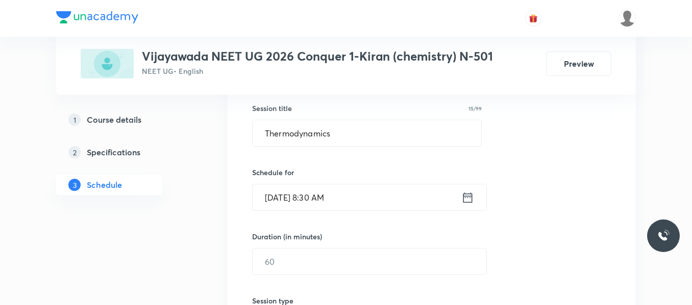
scroll to position [255, 0]
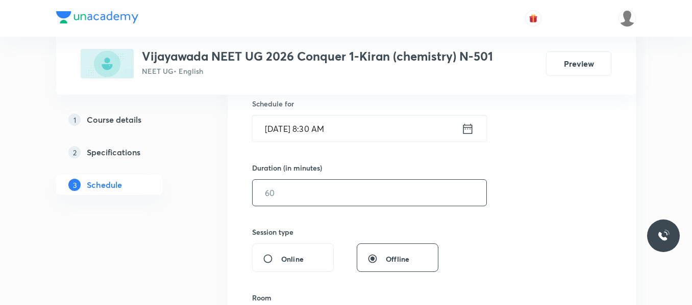
click at [305, 187] on input "text" at bounding box center [369, 193] width 234 height 26
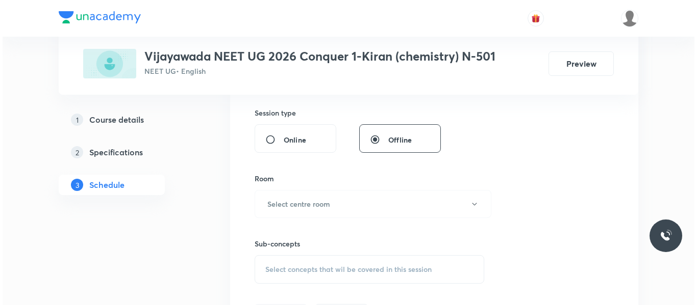
scroll to position [408, 0]
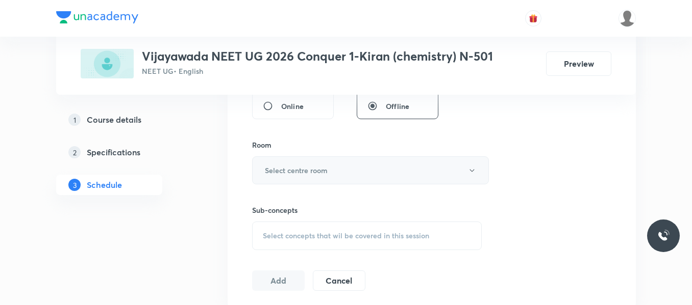
type input "80"
click at [307, 172] on h6 "Select centre room" at bounding box center [296, 170] width 63 height 11
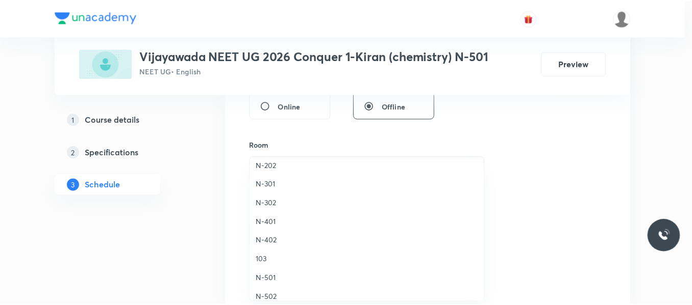
scroll to position [255, 0]
click at [270, 264] on span "N-501" at bounding box center [369, 260] width 223 height 11
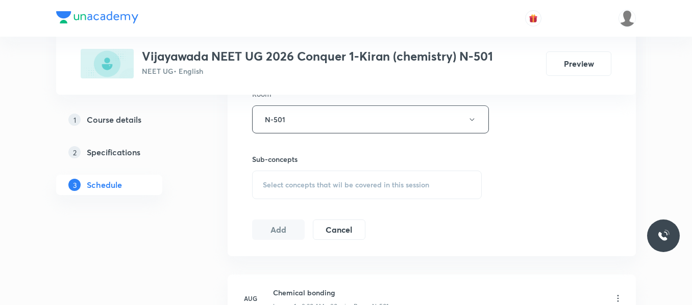
click at [308, 185] on span "Select concepts that wil be covered in this session" at bounding box center [346, 185] width 166 height 8
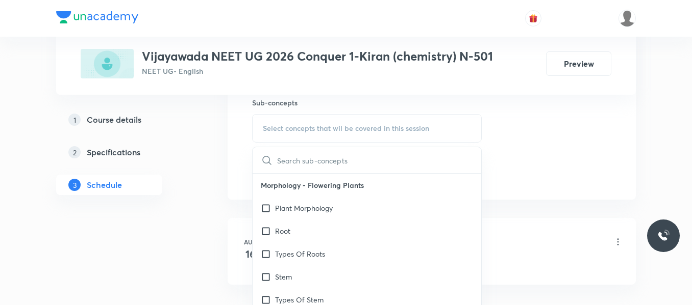
scroll to position [561, 0]
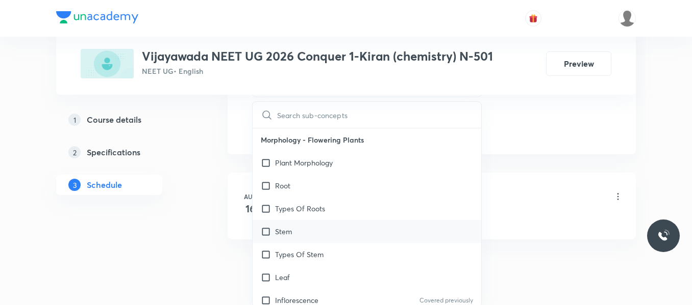
click at [294, 232] on div "Stem" at bounding box center [366, 231] width 228 height 23
checkbox input "true"
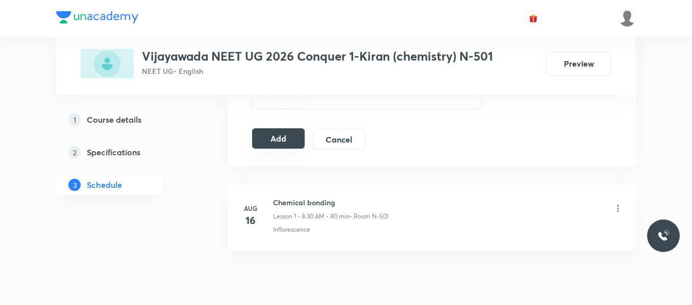
click at [280, 142] on button "Add" at bounding box center [278, 139] width 53 height 20
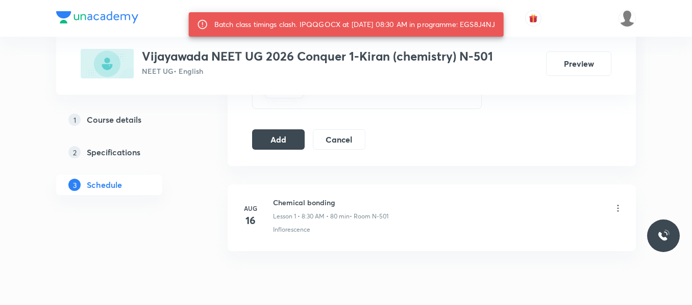
drag, startPoint x: 470, startPoint y: 24, endPoint x: 509, endPoint y: 24, distance: 39.3
click at [503, 24] on div "Batch class timings clash. IPQQGOCX at [DATE] 08:30 AM in programme: EGS8J4NJ" at bounding box center [346, 24] width 315 height 24
copy div "EGS8J4NJ"
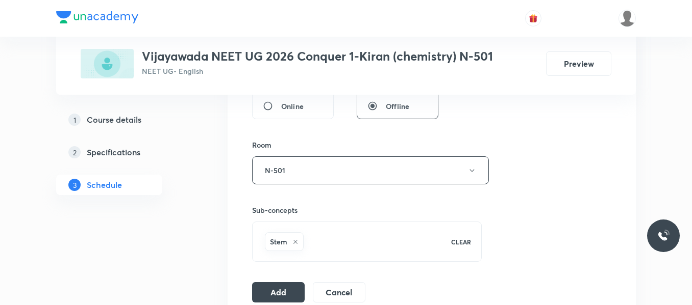
scroll to position [459, 0]
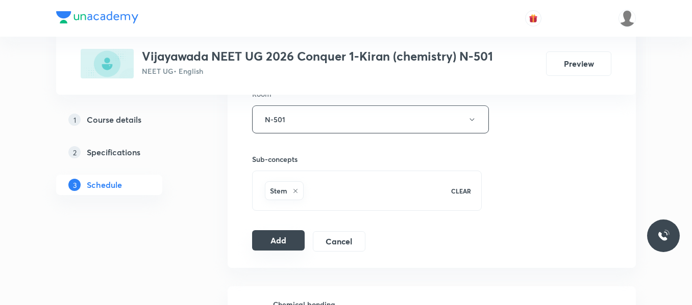
click at [282, 238] on button "Add" at bounding box center [278, 241] width 53 height 20
click at [127, 117] on h5 "Course details" at bounding box center [114, 120] width 55 height 12
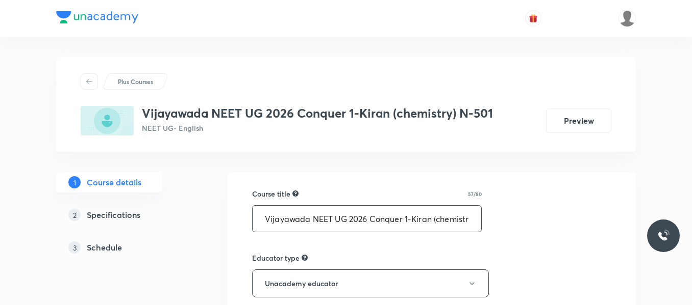
click at [417, 222] on input "Vijayawada NEET UG 2026 Conquer 1-Kiran (chemistry) N-501" at bounding box center [366, 219] width 228 height 26
click at [407, 216] on input "Vijayawada NEET UG 2026 Conquer 1-Kiran (chemistry) N-501" at bounding box center [366, 219] width 228 height 26
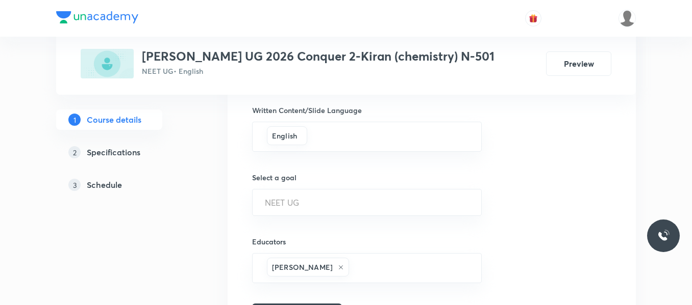
scroll to position [704, 0]
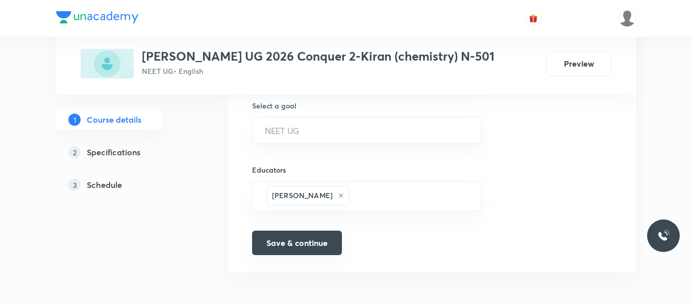
type input "[PERSON_NAME] UG 2026 Conquer 2-Kiran (chemistry) N-501"
click at [297, 244] on button "Save & continue" at bounding box center [297, 243] width 90 height 24
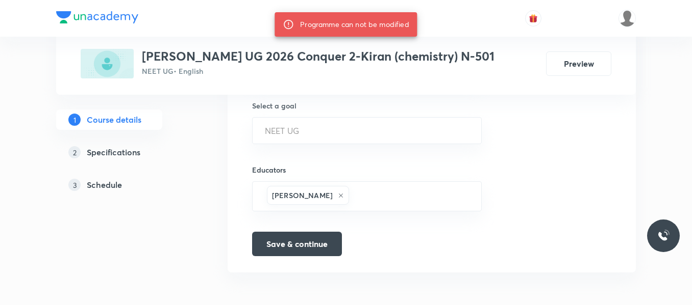
click at [113, 152] on h5 "Specifications" at bounding box center [114, 152] width 54 height 12
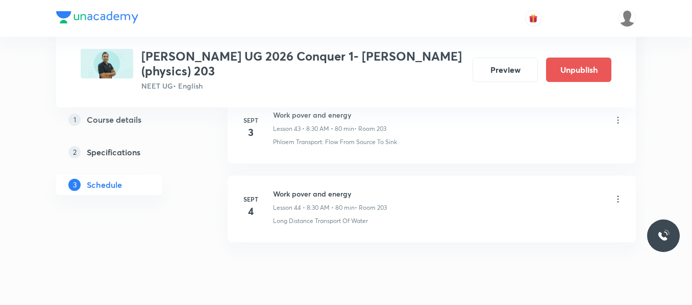
scroll to position [3952, 0]
